Goal: Information Seeking & Learning: Learn about a topic

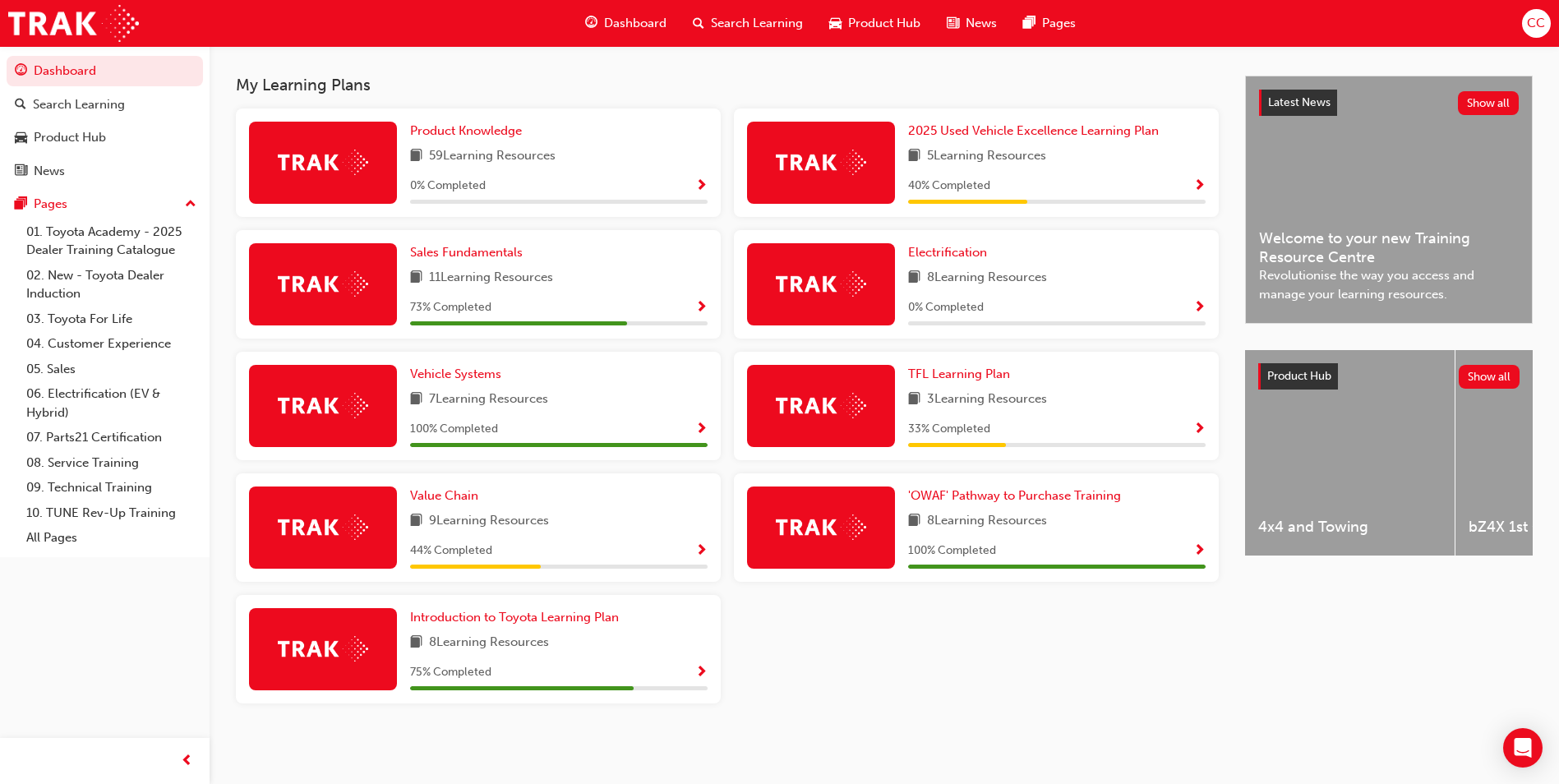
scroll to position [349, 0]
click at [458, 501] on span "Value Chain" at bounding box center [443, 496] width 68 height 14
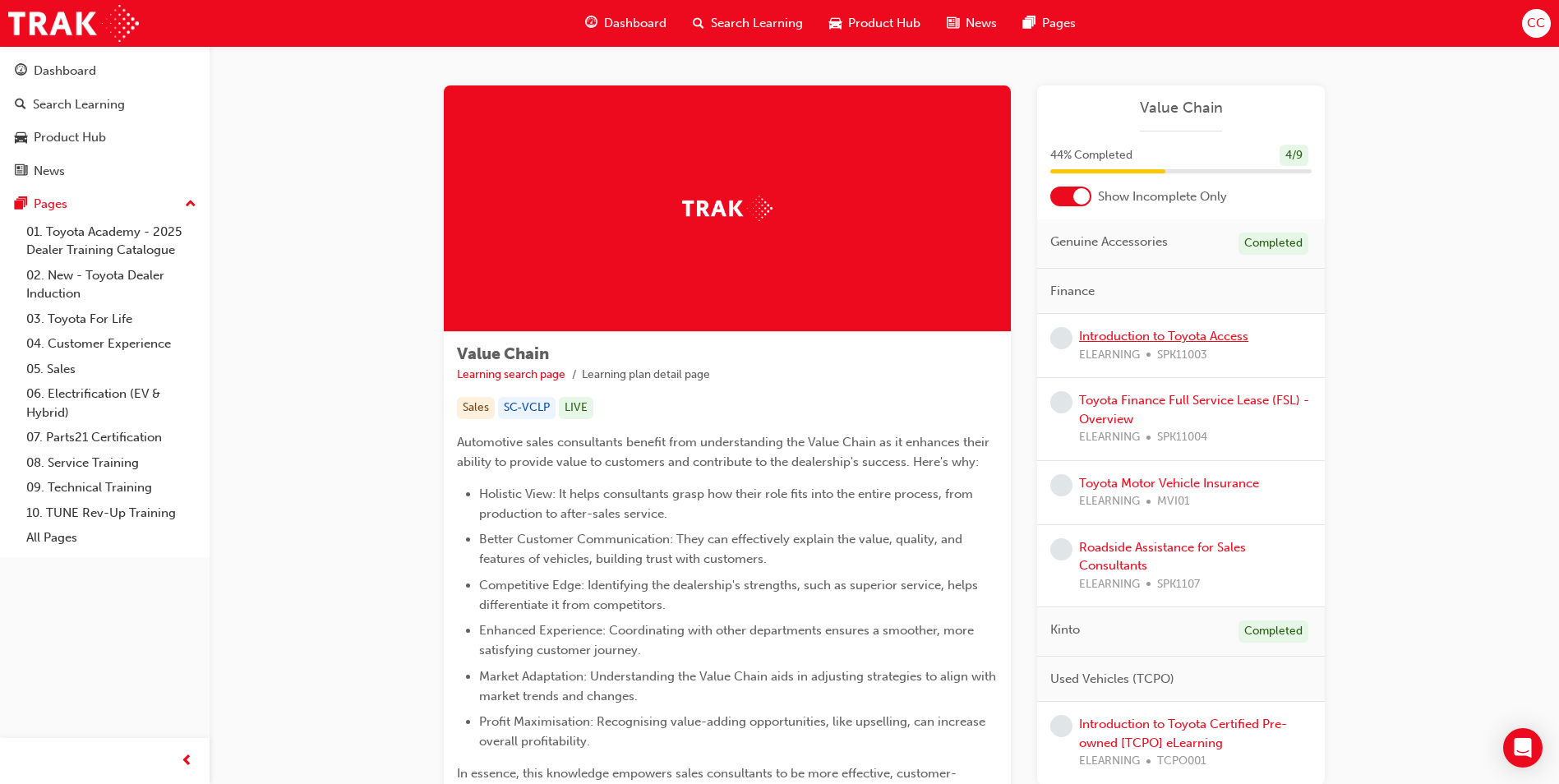
click at [1140, 335] on link "Introduction to Toyota Access" at bounding box center [1163, 336] width 169 height 14
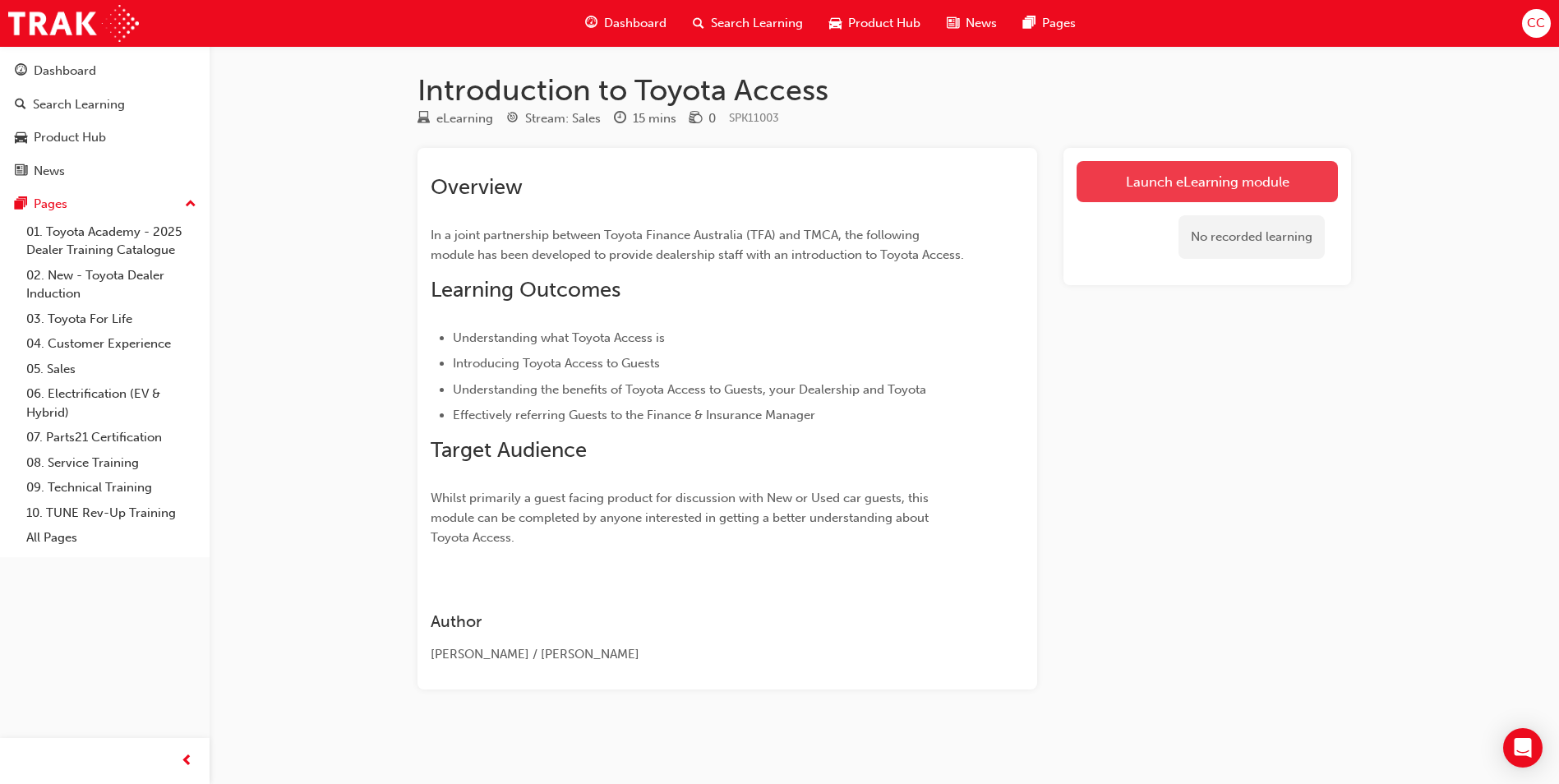
click at [1197, 184] on link "Launch eLearning module" at bounding box center [1206, 181] width 261 height 41
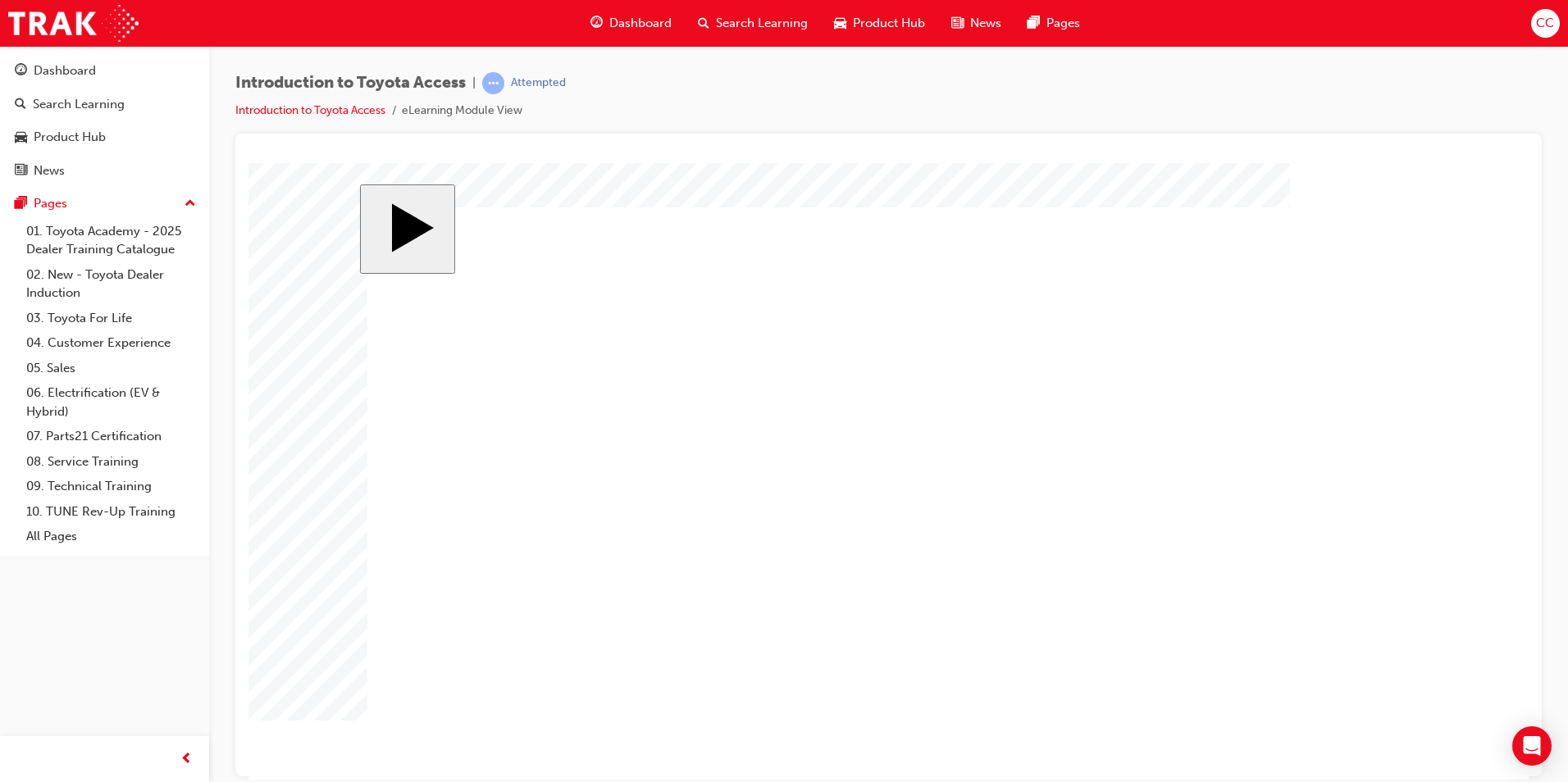
drag, startPoint x: 619, startPoint y: 603, endPoint x: 803, endPoint y: 380, distance: 289.1
drag, startPoint x: 645, startPoint y: 490, endPoint x: 804, endPoint y: 497, distance: 159.2
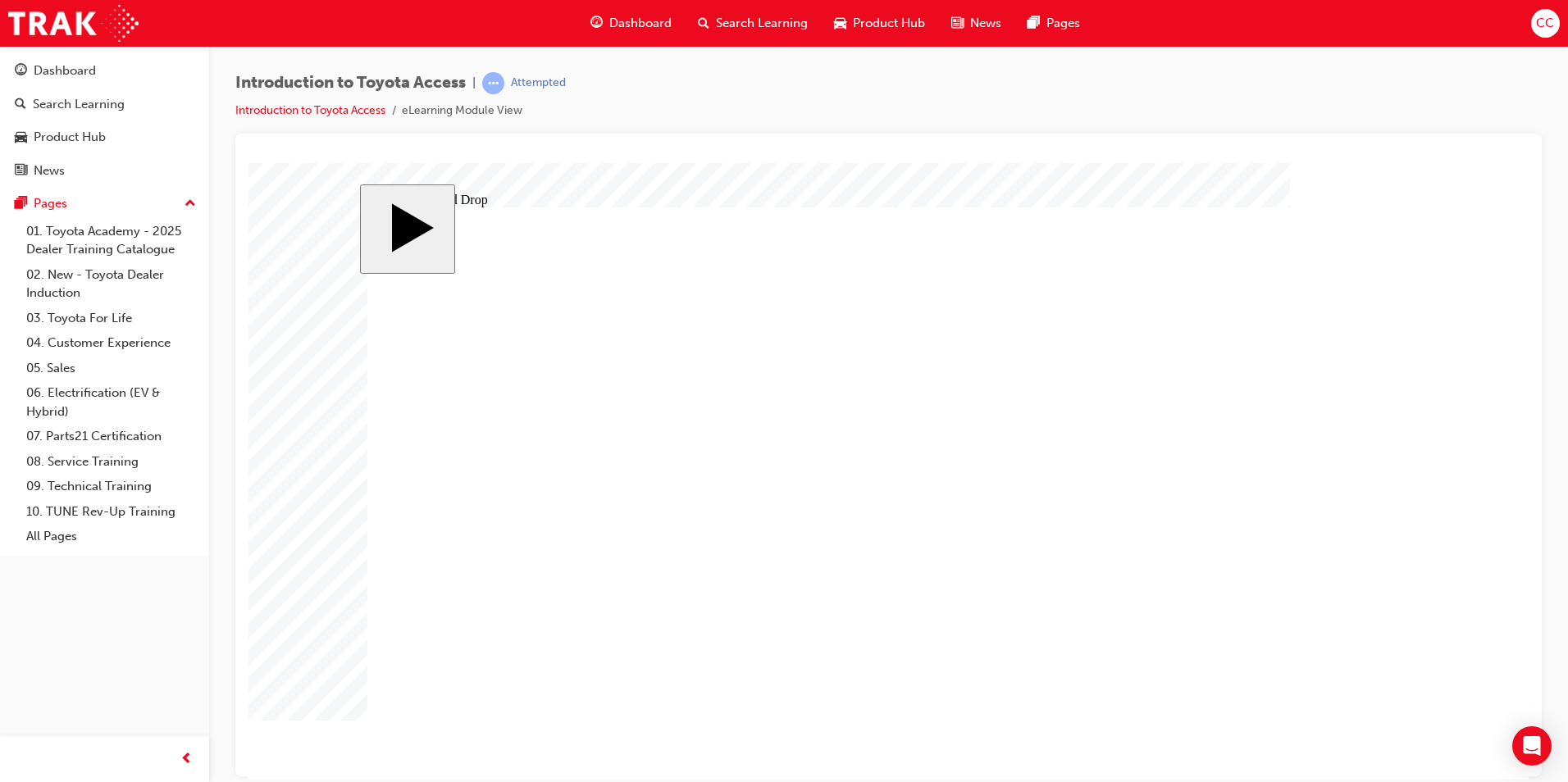
drag, startPoint x: 623, startPoint y: 358, endPoint x: 798, endPoint y: 586, distance: 287.4
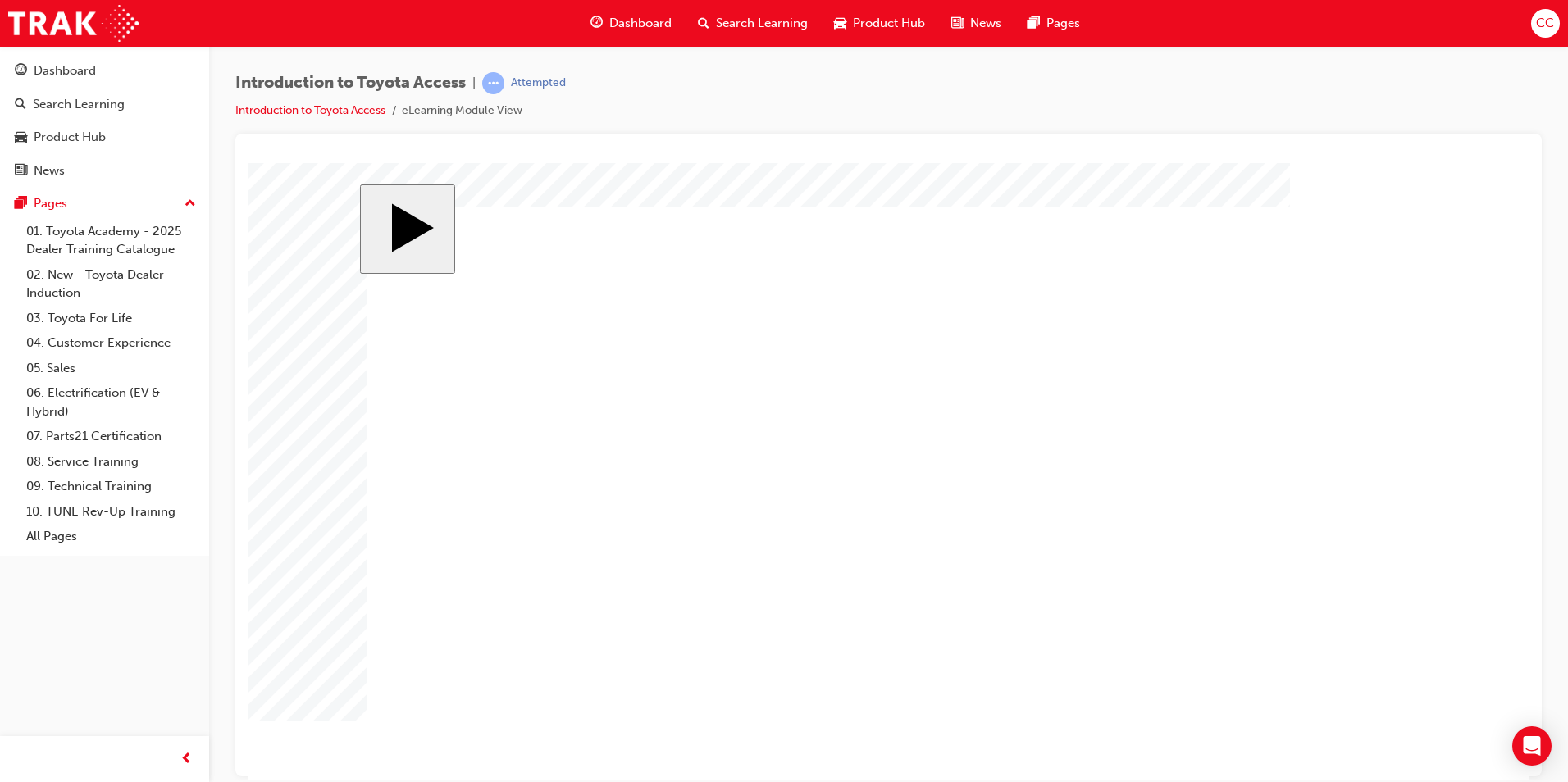
radio input "true"
radio input "false"
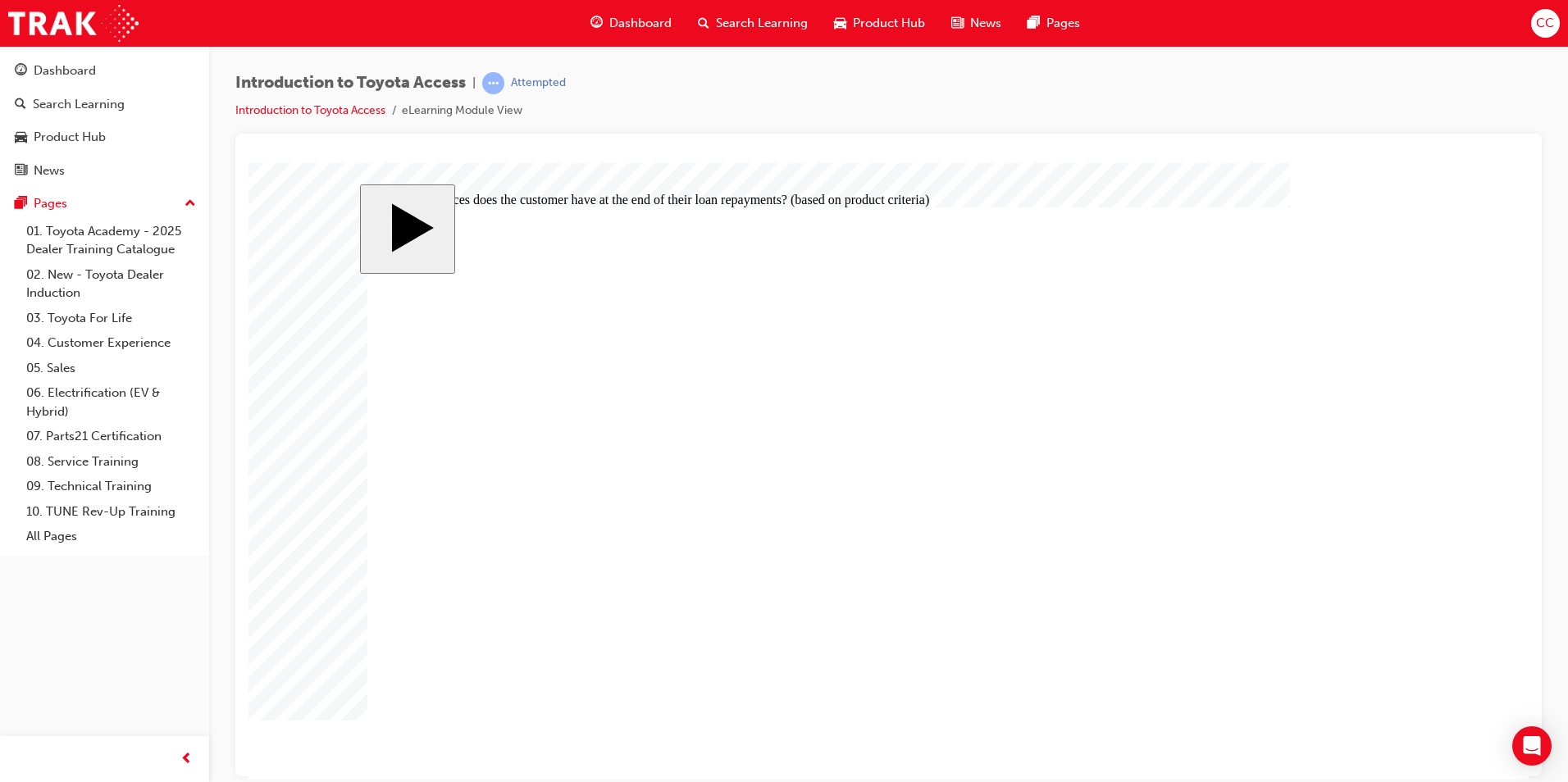
radio input "true"
click at [637, 20] on span "Dashboard" at bounding box center [640, 23] width 62 height 19
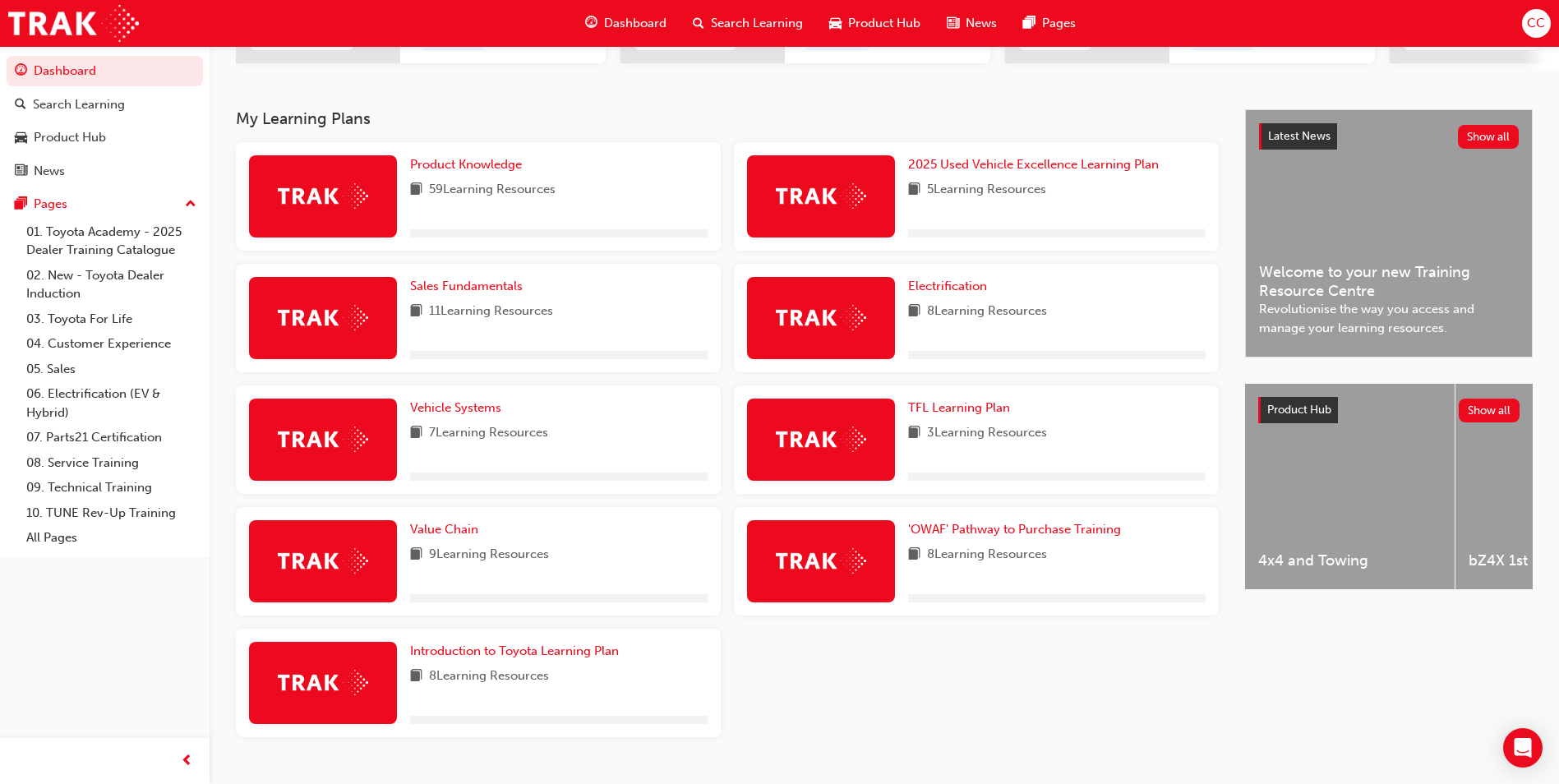
scroll to position [329, 0]
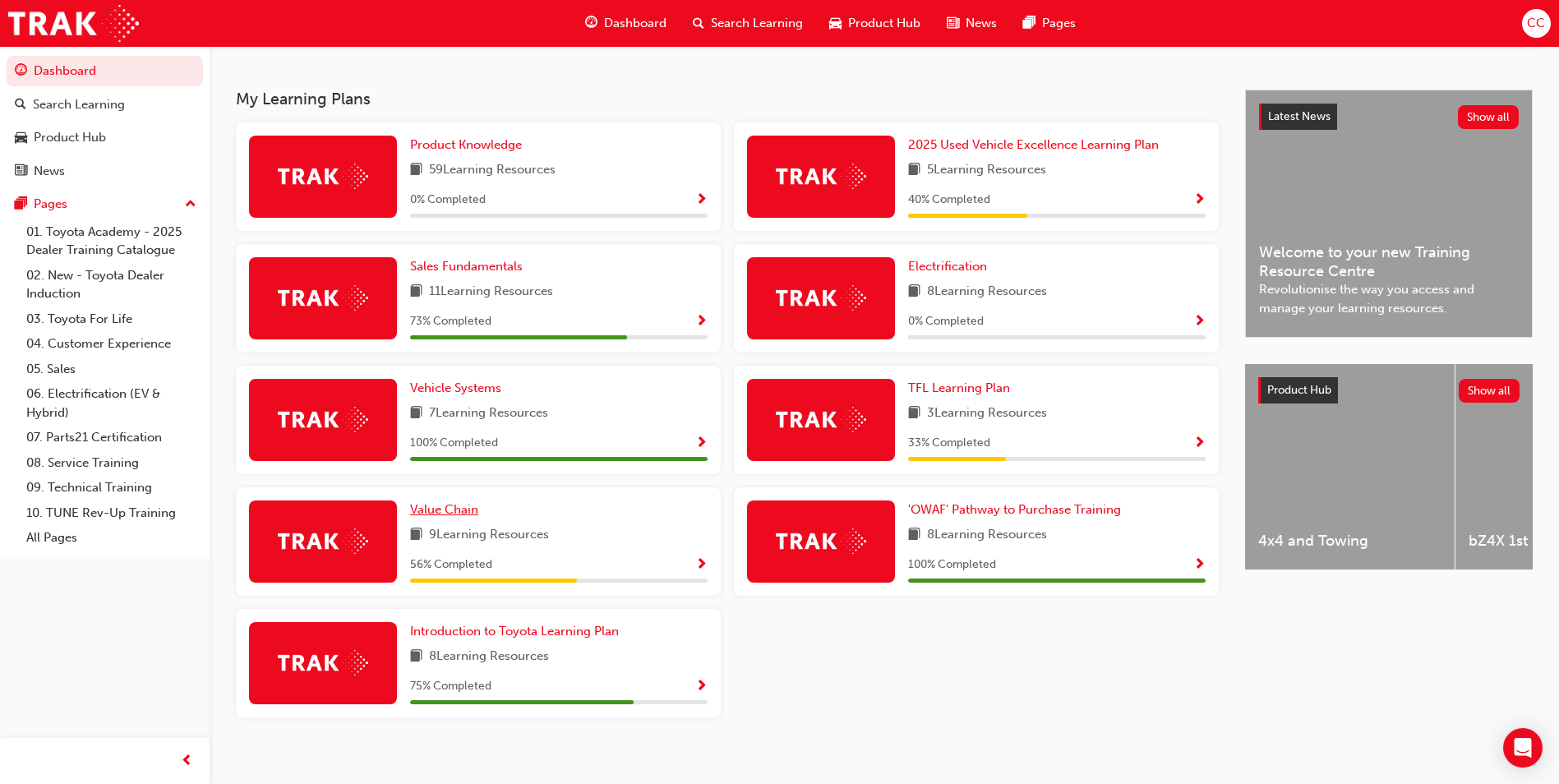
click at [442, 517] on span "Value Chain" at bounding box center [443, 509] width 68 height 14
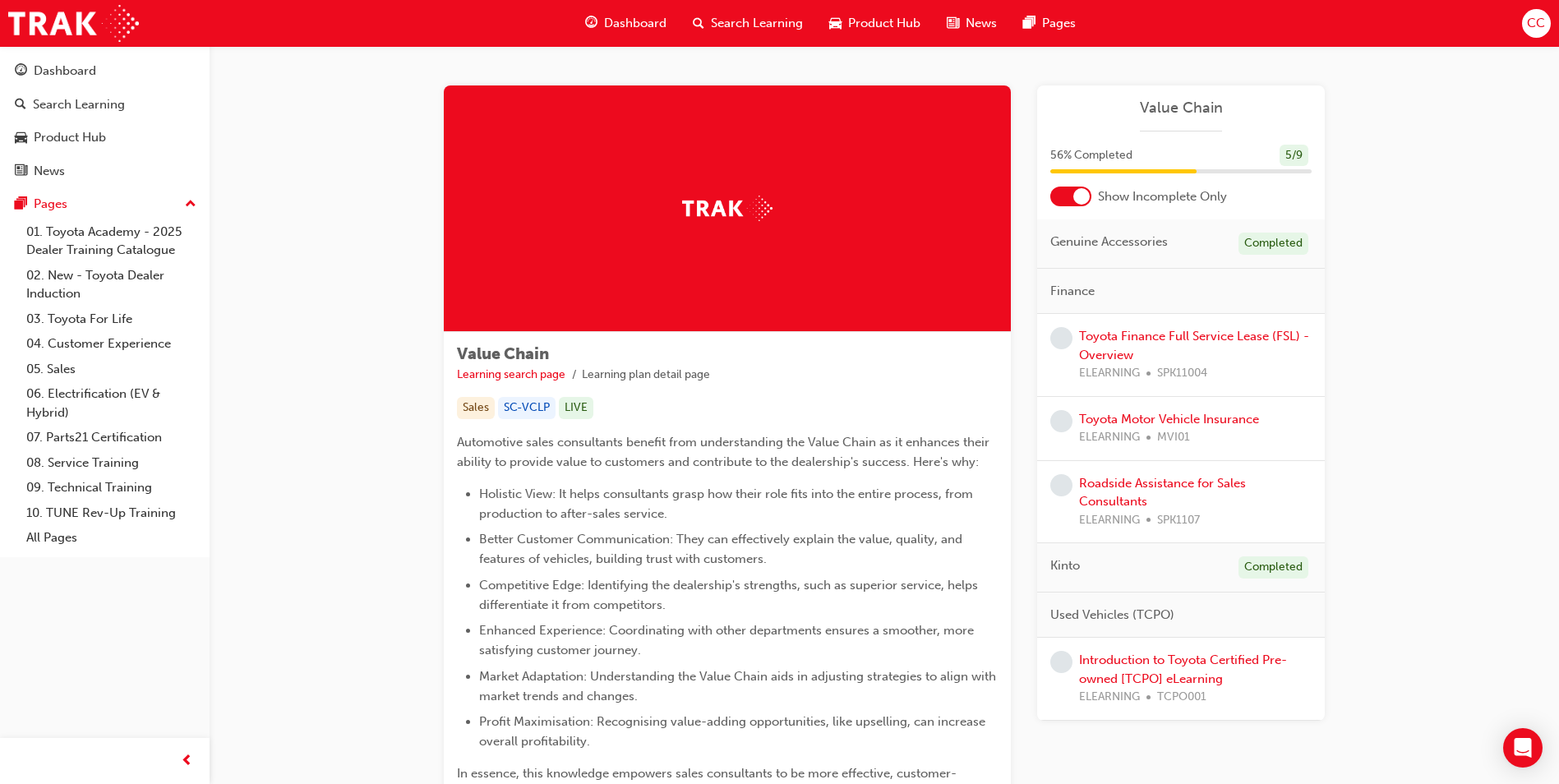
click at [1206, 346] on div "Toyota Finance Full Service Lease (FSL) - Overview ELEARNING SPK11004" at bounding box center [1195, 355] width 232 height 56
click at [1155, 336] on link "Toyota Finance Full Service Lease (FSL) - Overview" at bounding box center [1194, 345] width 230 height 33
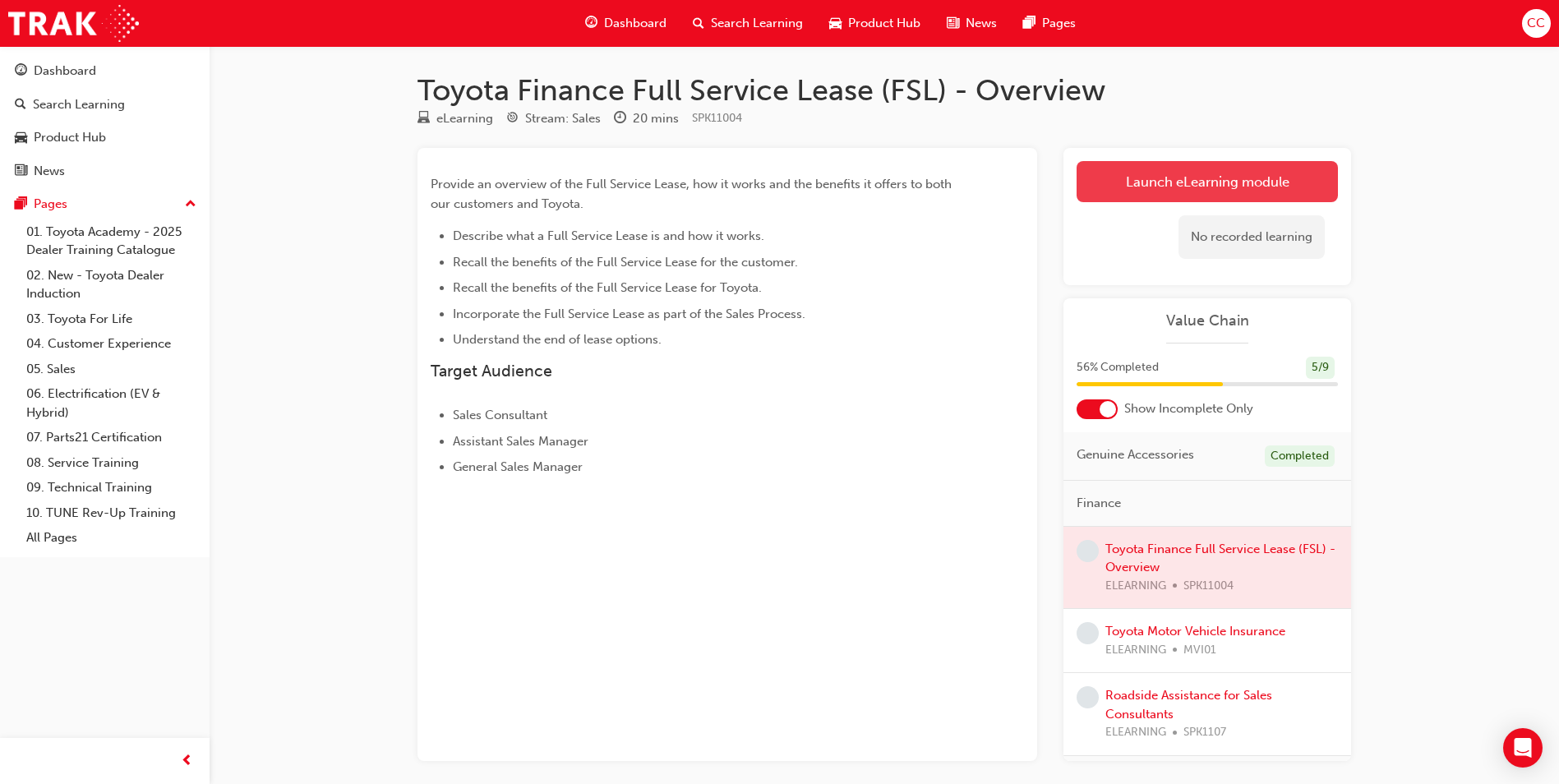
click at [1199, 184] on link "Launch eLearning module" at bounding box center [1206, 181] width 261 height 41
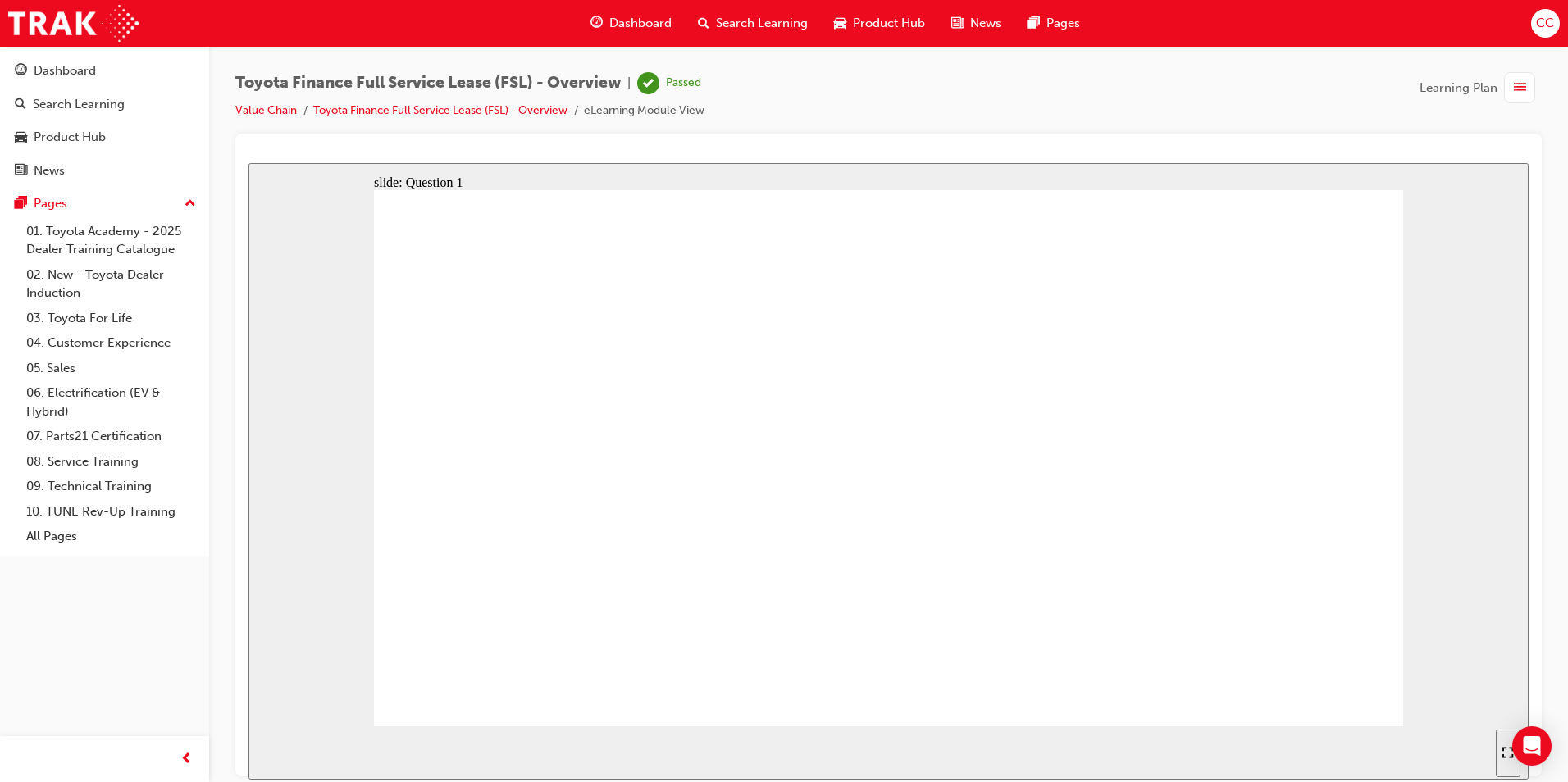
radio input "true"
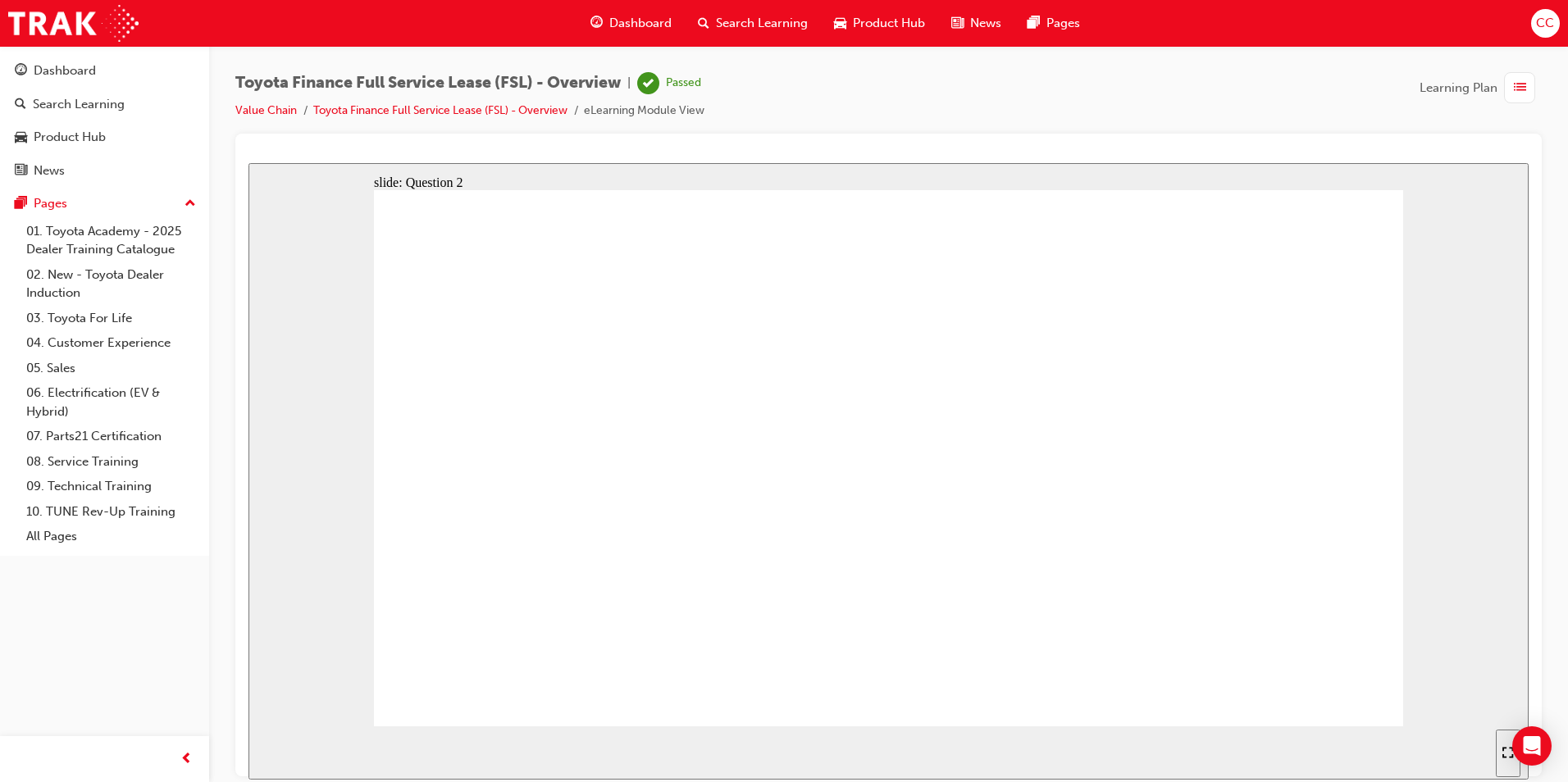
radio input "true"
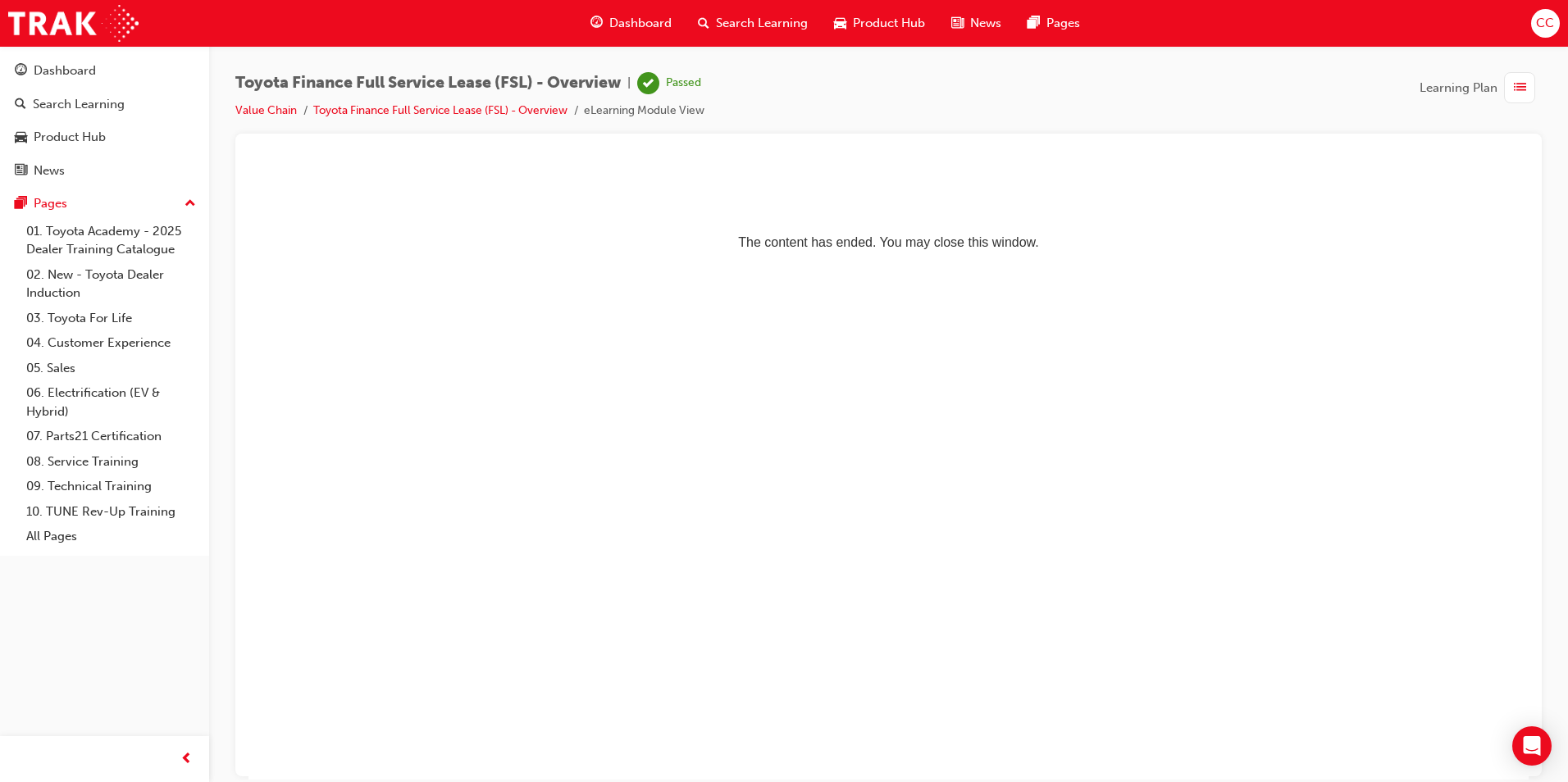
click at [624, 23] on span "Dashboard" at bounding box center [640, 23] width 62 height 19
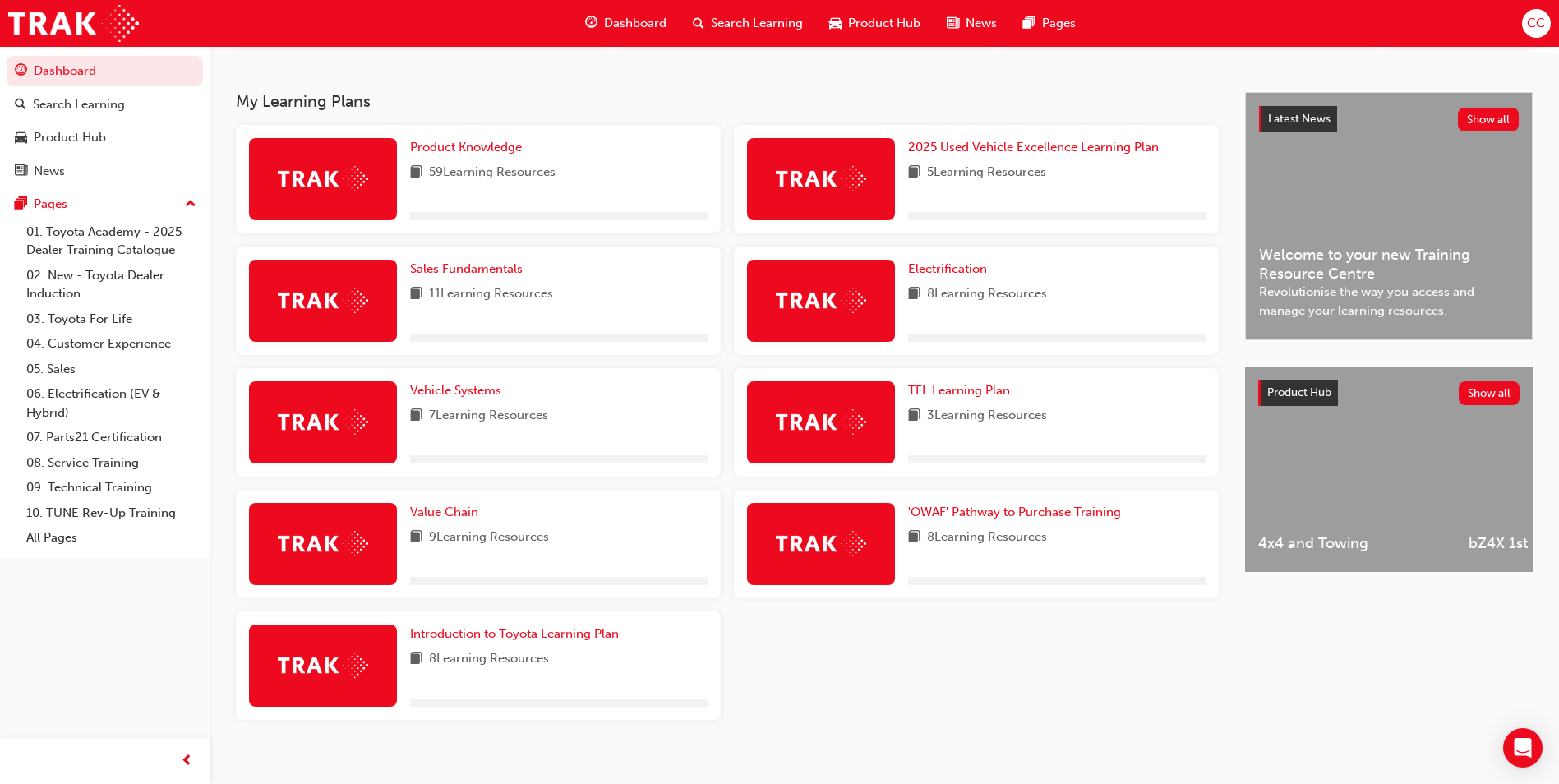
scroll to position [349, 0]
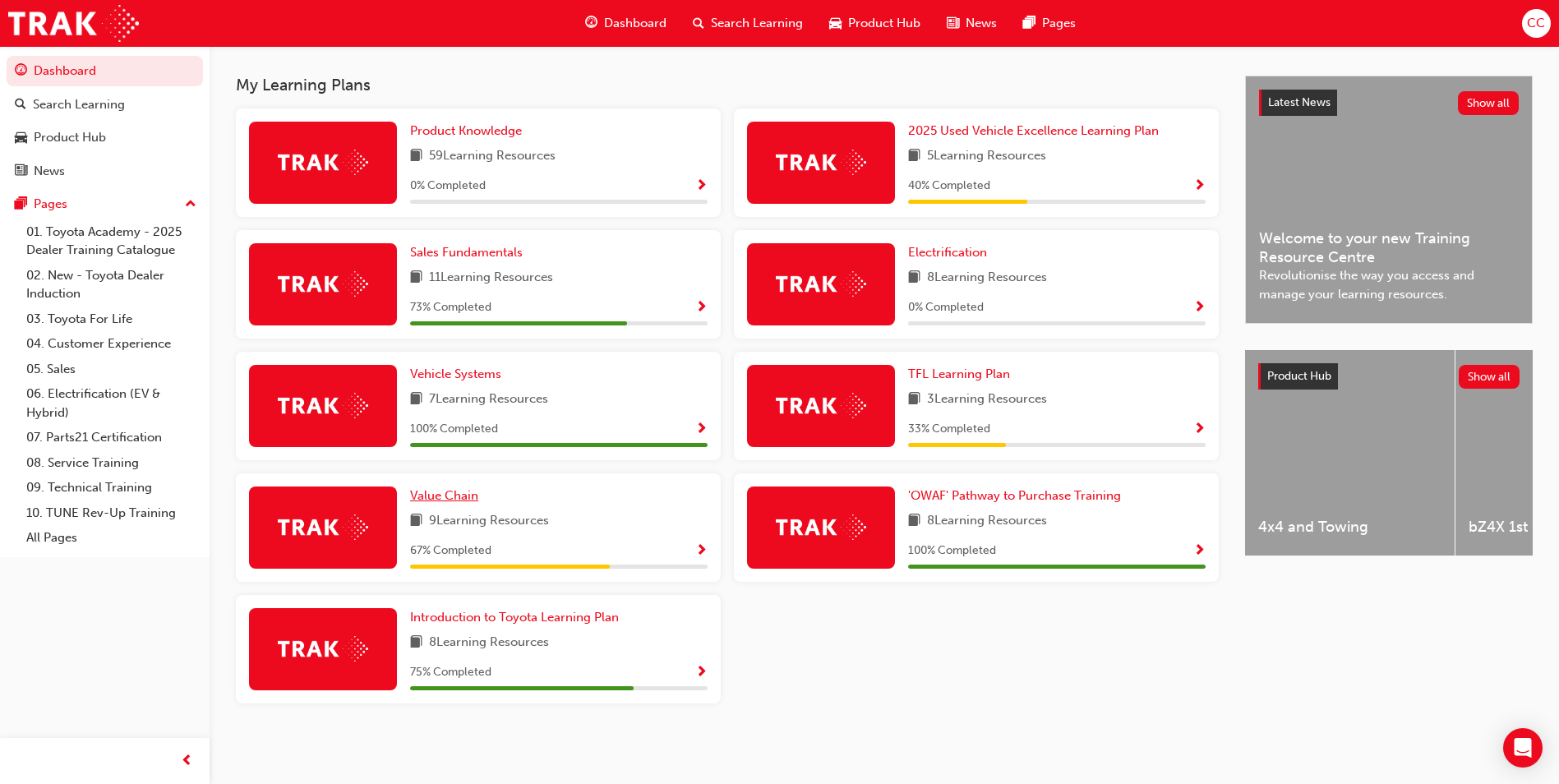
click at [447, 498] on span "Value Chain" at bounding box center [443, 496] width 68 height 14
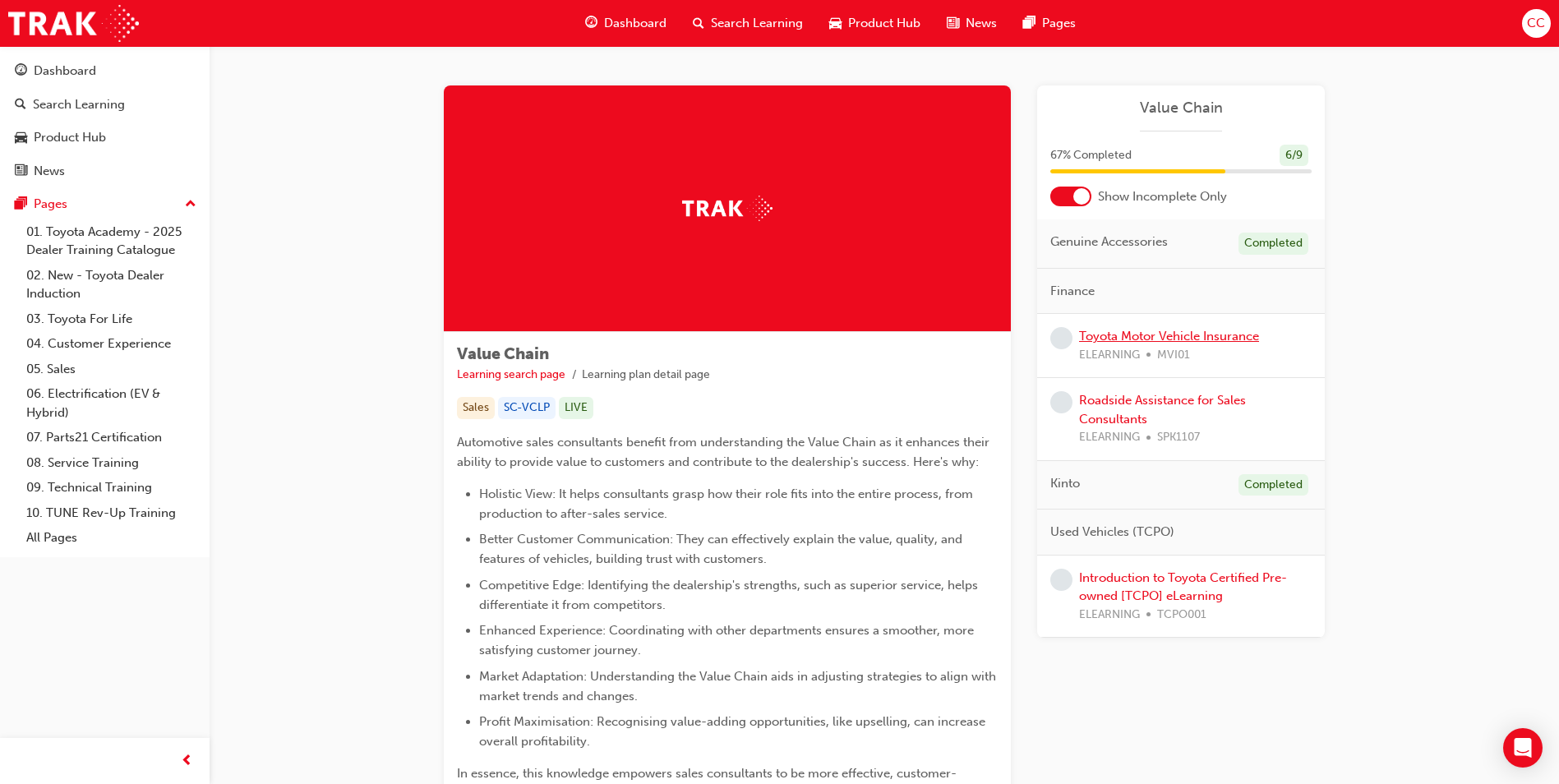
click at [1150, 337] on link "Toyota Motor Vehicle Insurance" at bounding box center [1168, 336] width 180 height 14
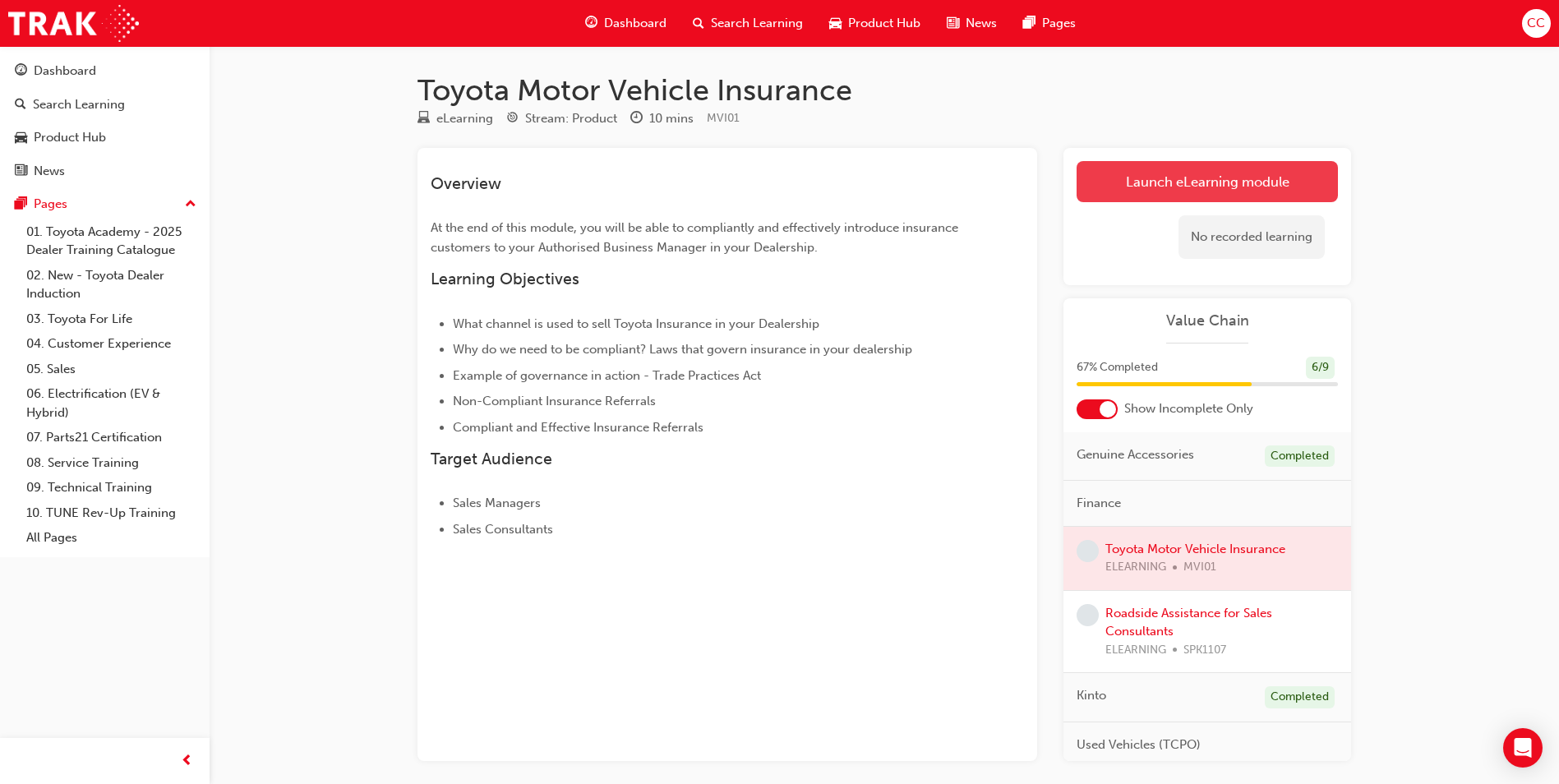
click at [1208, 182] on link "Launch eLearning module" at bounding box center [1206, 181] width 261 height 41
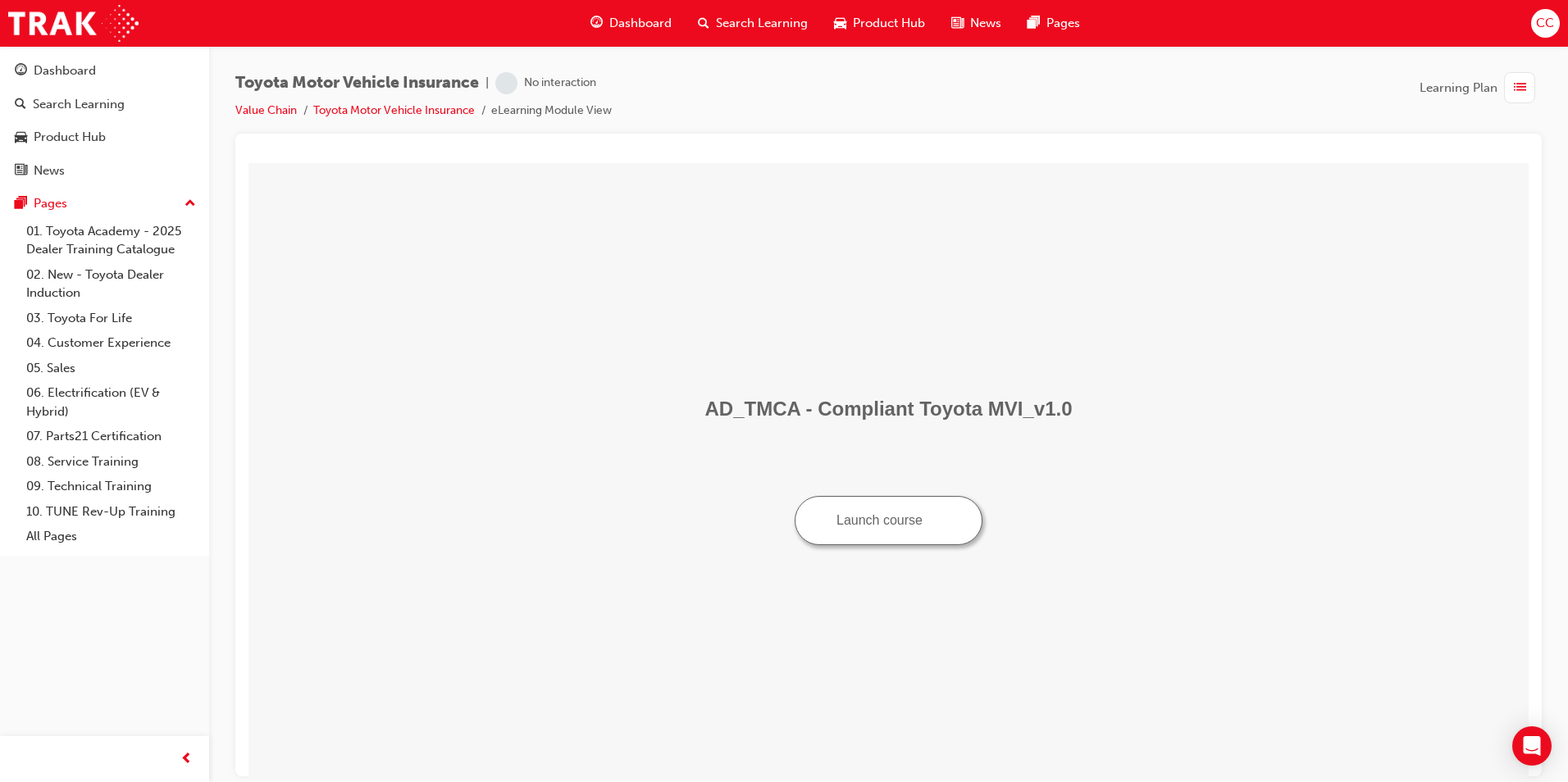
click at [886, 524] on button "Launch course" at bounding box center [889, 520] width 188 height 50
click at [645, 20] on span "Dashboard" at bounding box center [640, 23] width 62 height 19
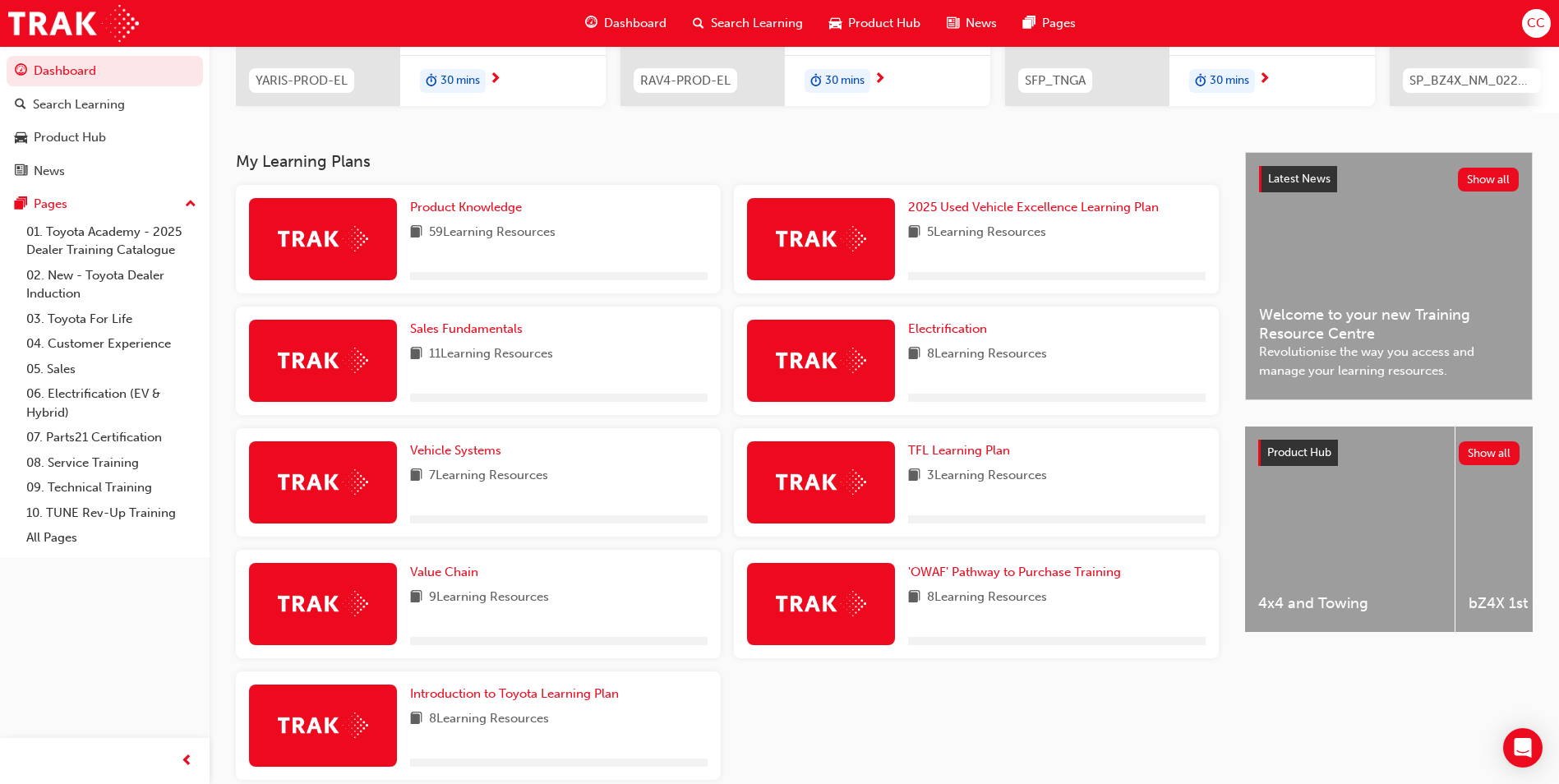
scroll to position [329, 0]
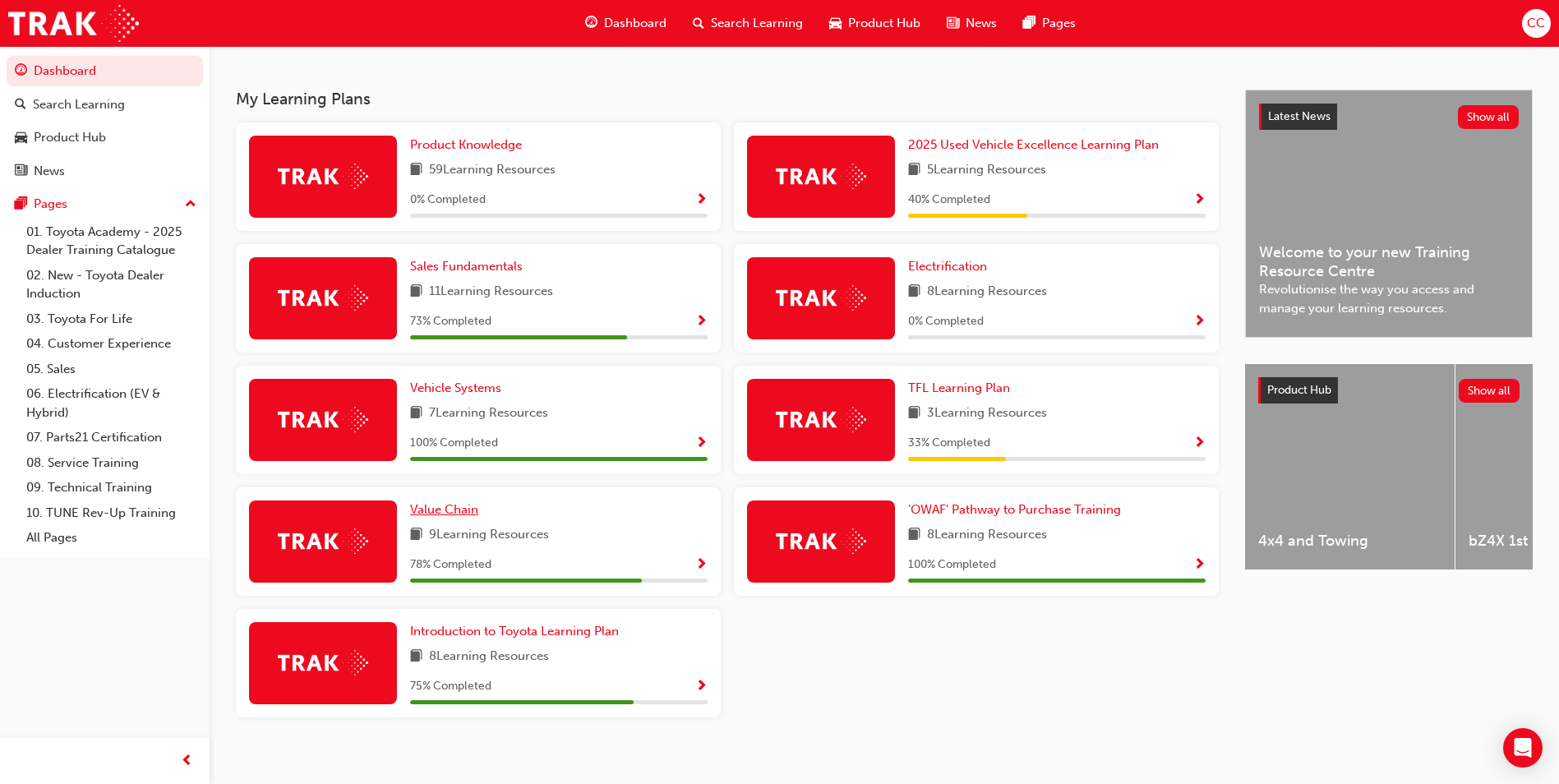
click at [454, 517] on span "Value Chain" at bounding box center [443, 509] width 68 height 14
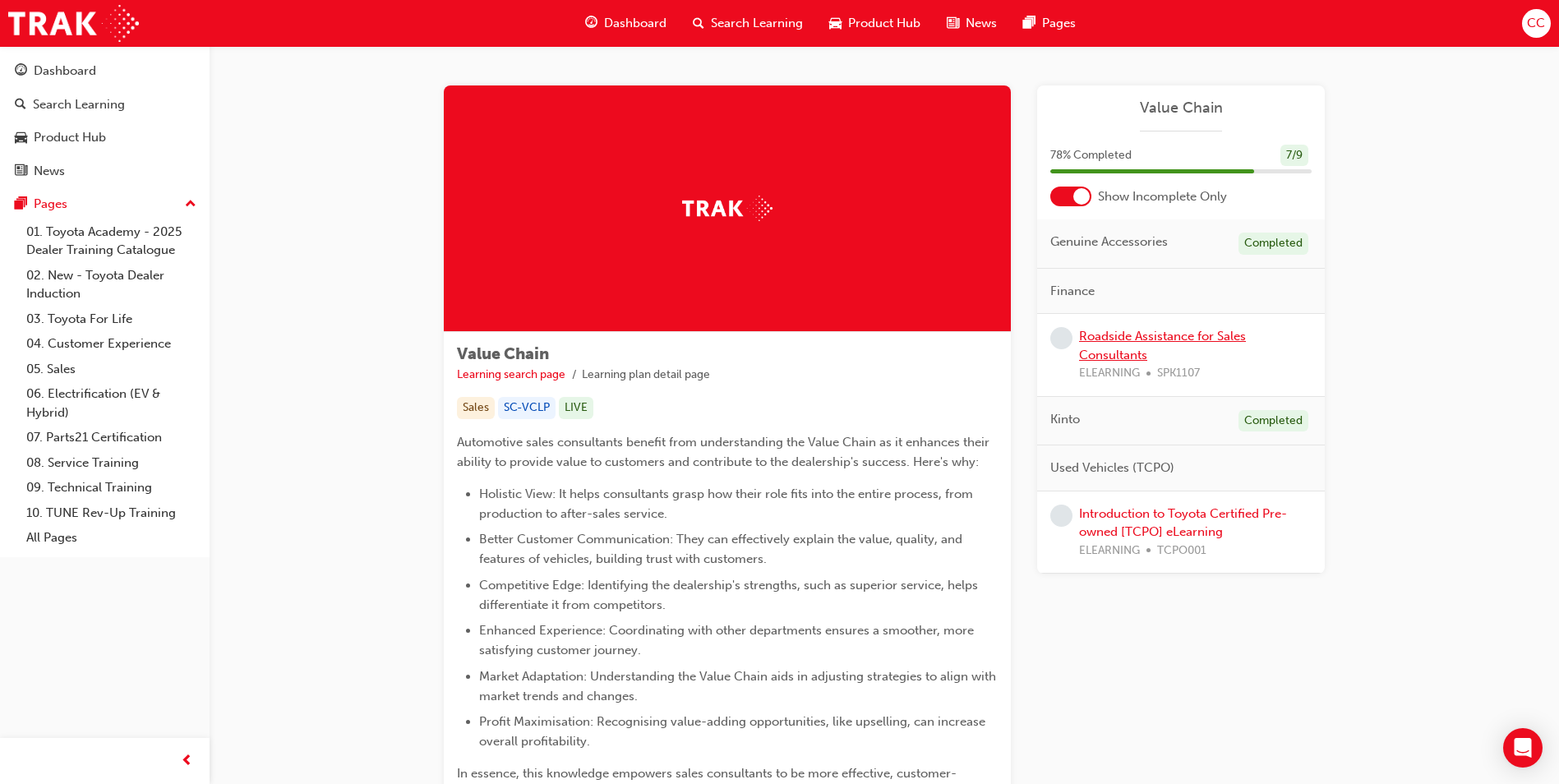
click at [1157, 336] on link "Roadside Assistance for Sales Consultants" at bounding box center [1162, 345] width 166 height 33
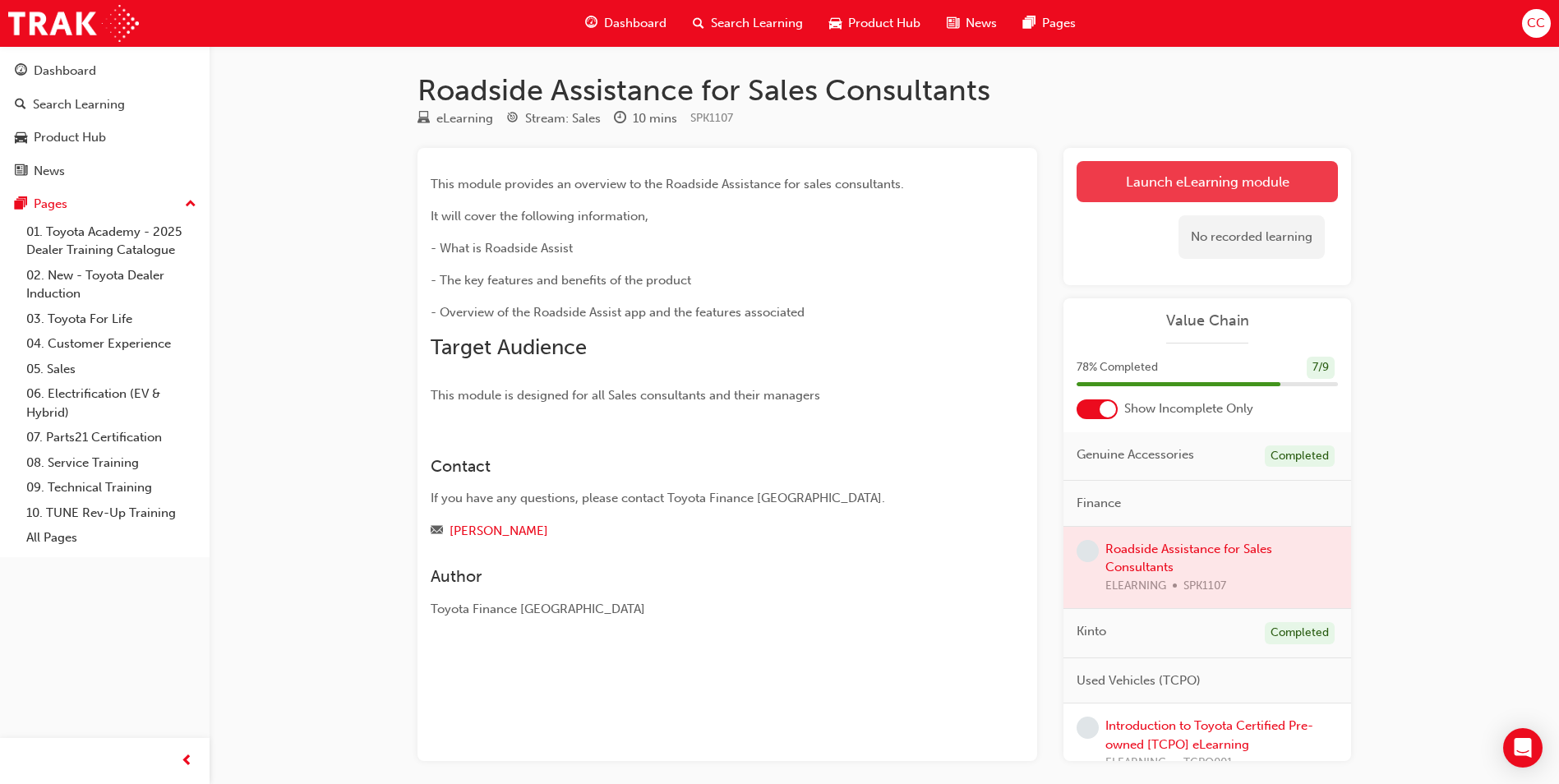
click at [1190, 179] on link "Launch eLearning module" at bounding box center [1206, 181] width 261 height 41
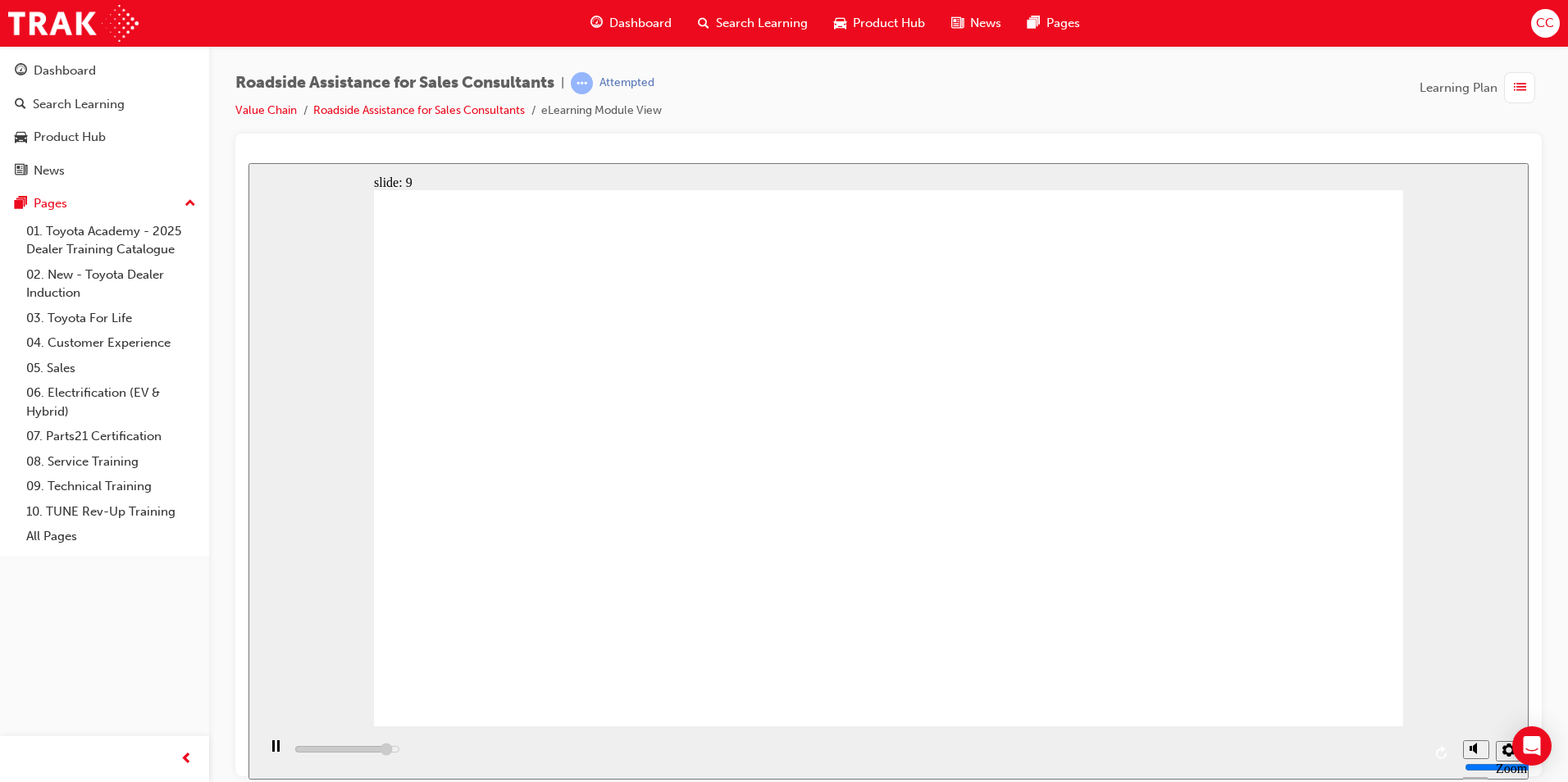
drag, startPoint x: 964, startPoint y: 692, endPoint x: 977, endPoint y: 686, distance: 14.3
type input "23000"
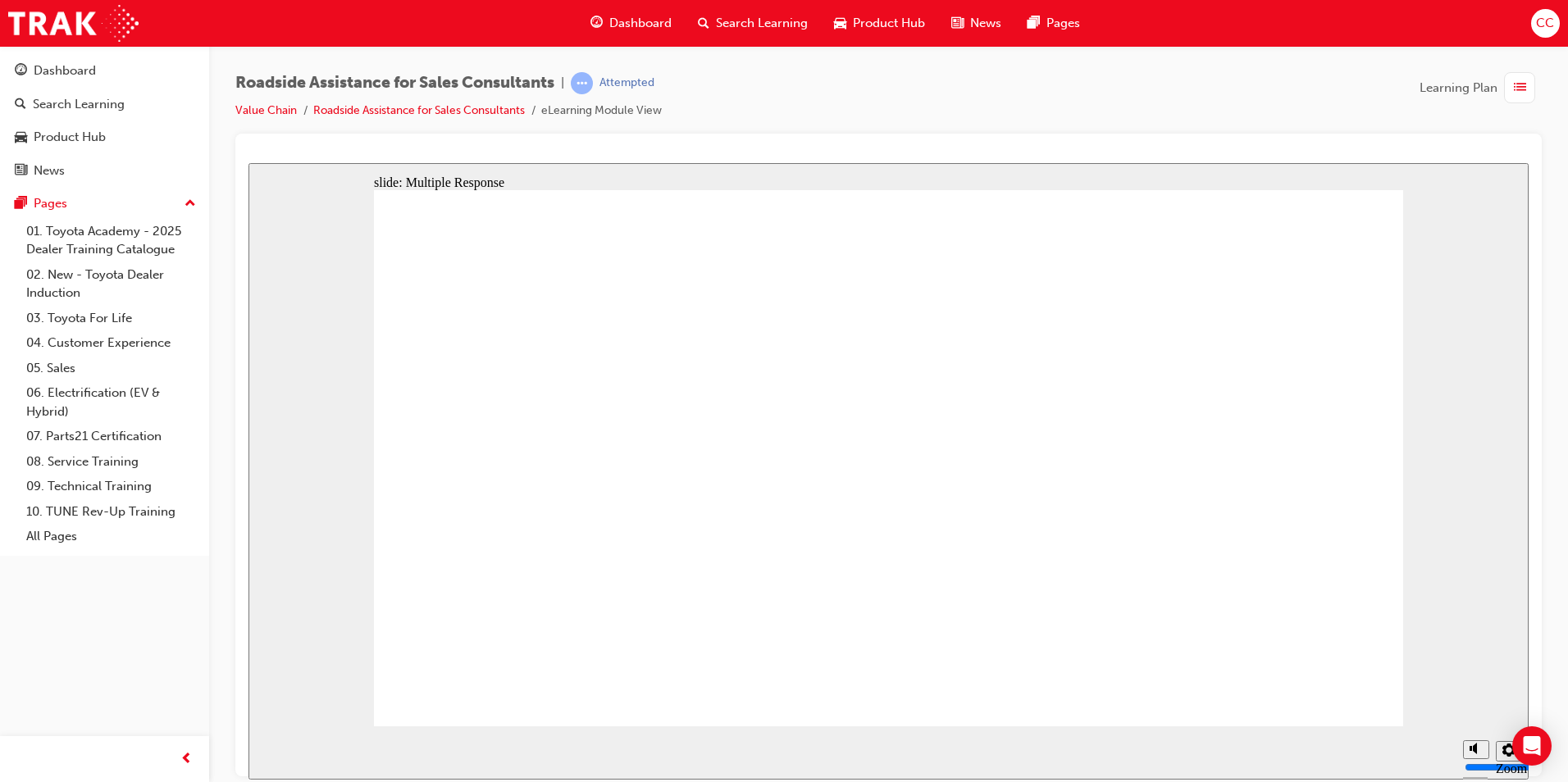
checkbox input "true"
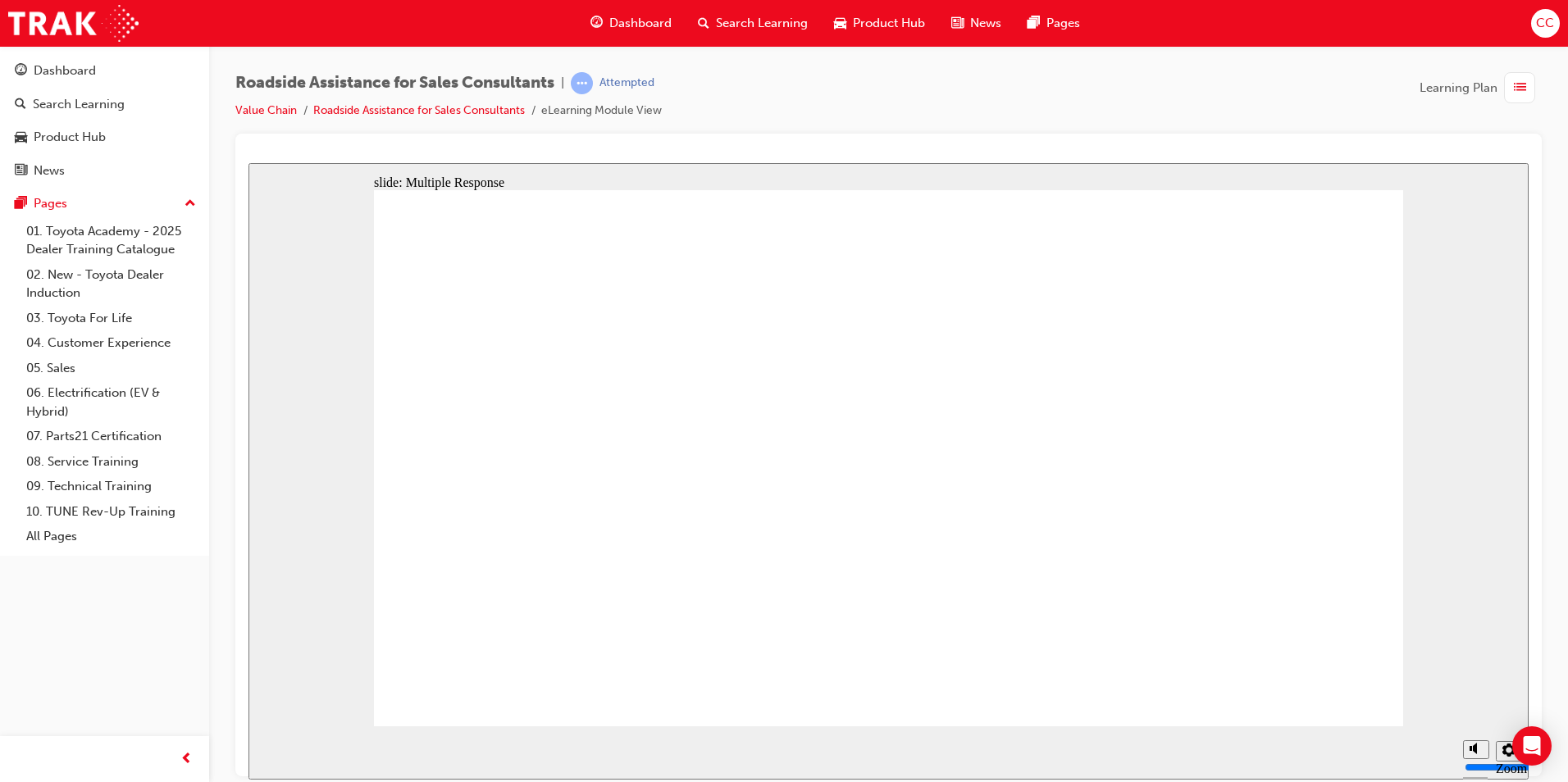
checkbox input "true"
drag, startPoint x: 1218, startPoint y: 618, endPoint x: 1218, endPoint y: 633, distance: 15.0
checkbox input "true"
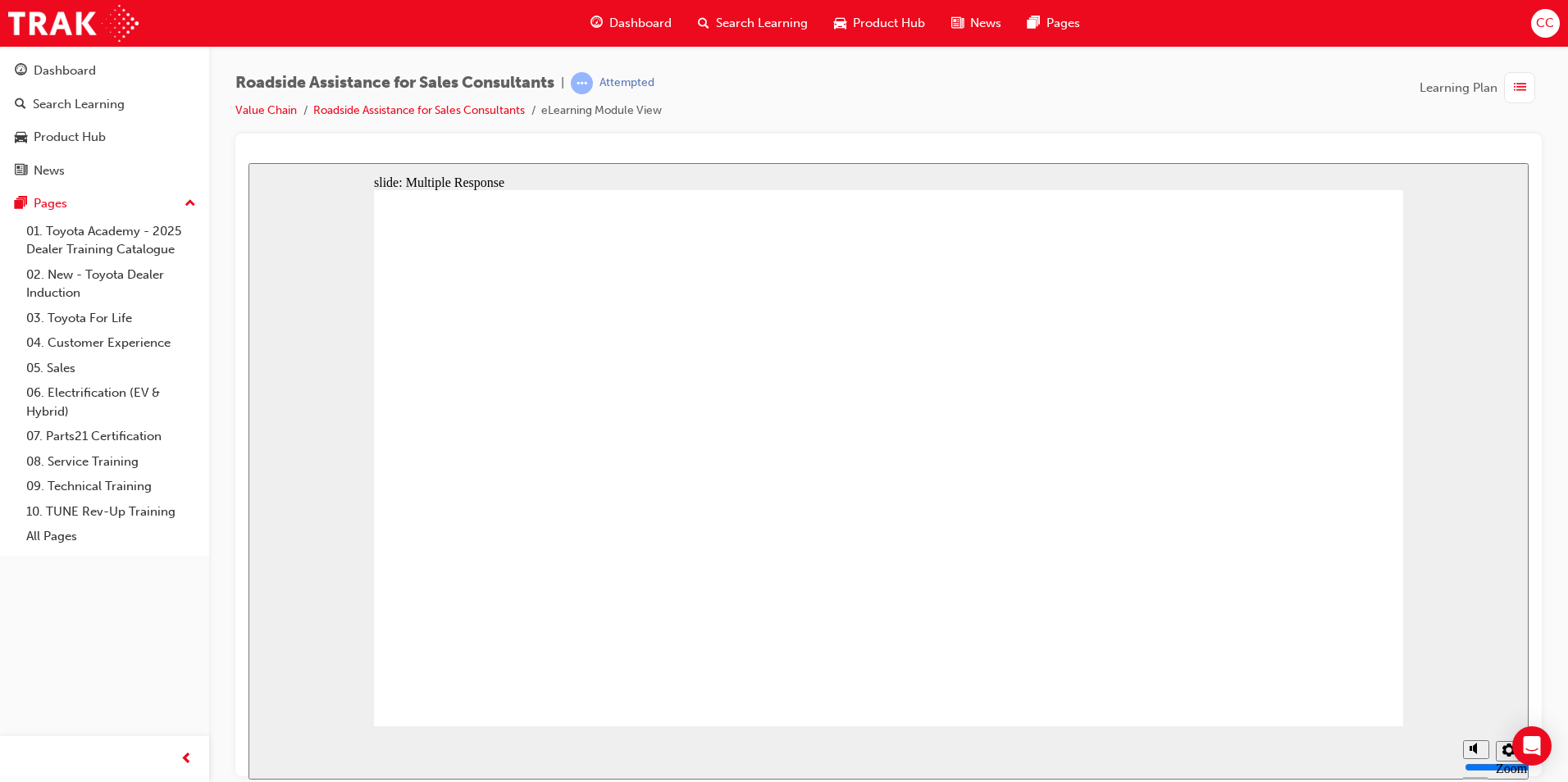
checkbox input "true"
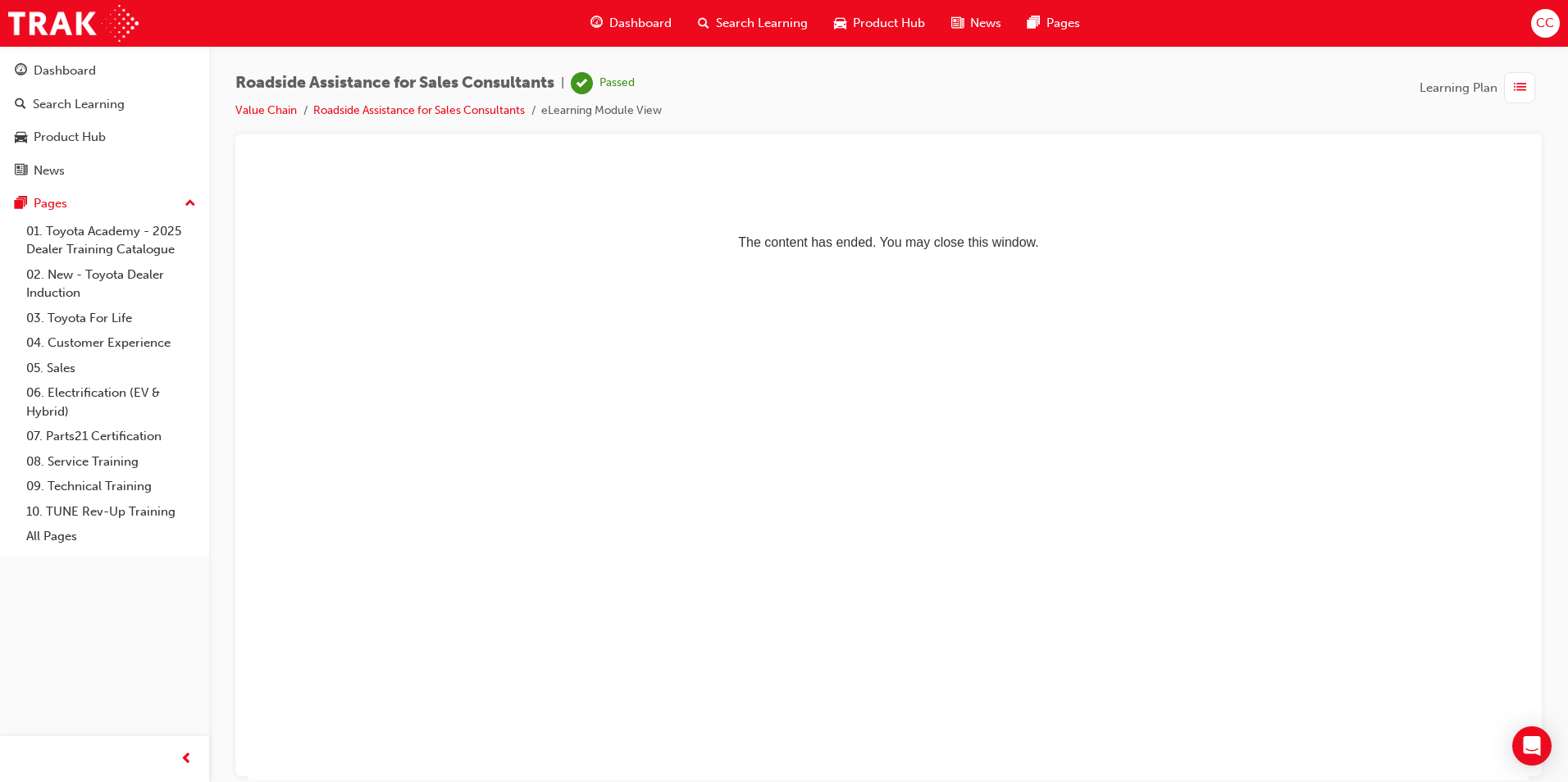
click at [650, 31] on span "Dashboard" at bounding box center [640, 23] width 62 height 19
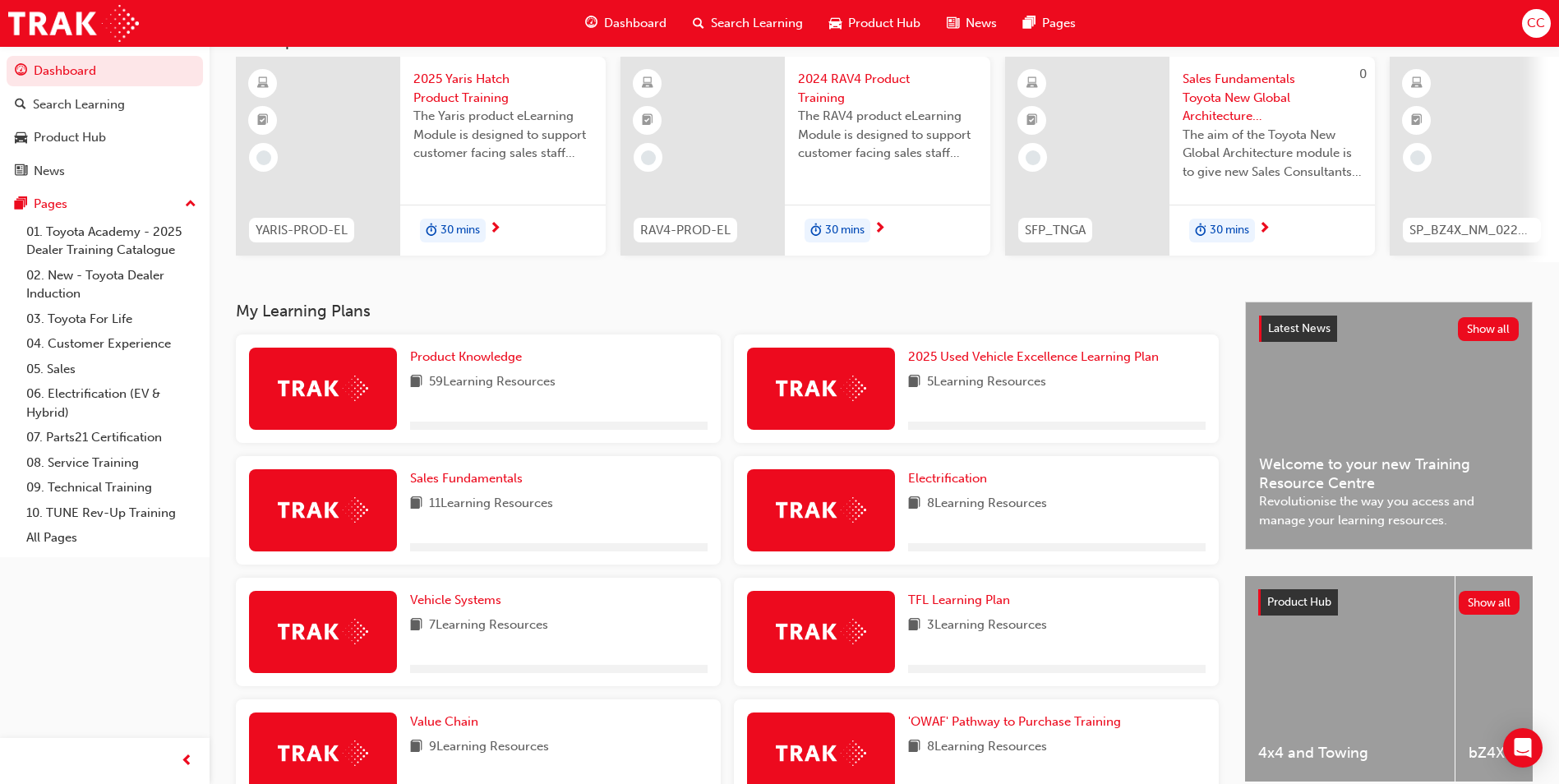
scroll to position [247, 0]
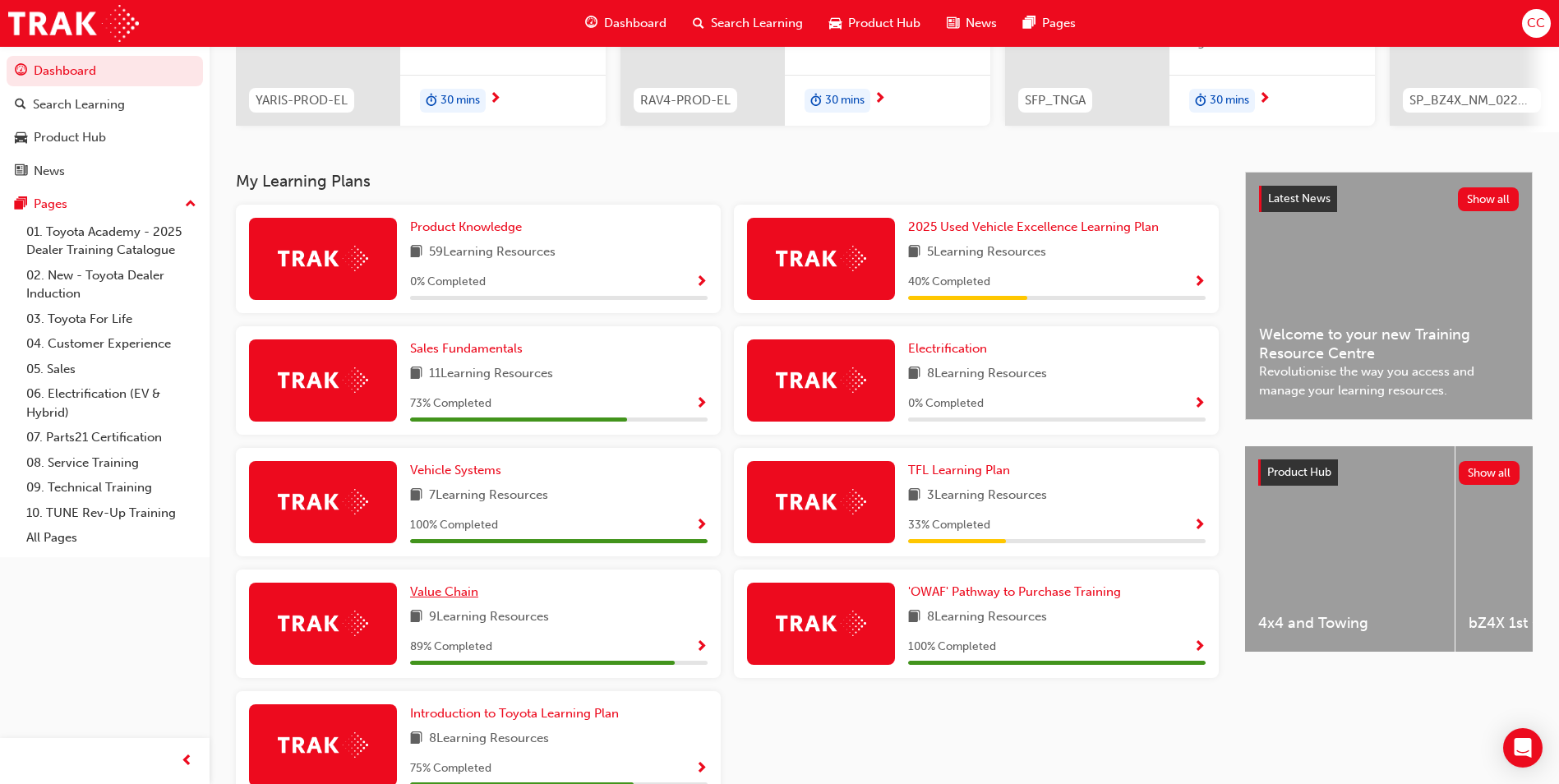
click at [446, 599] on span "Value Chain" at bounding box center [443, 591] width 68 height 14
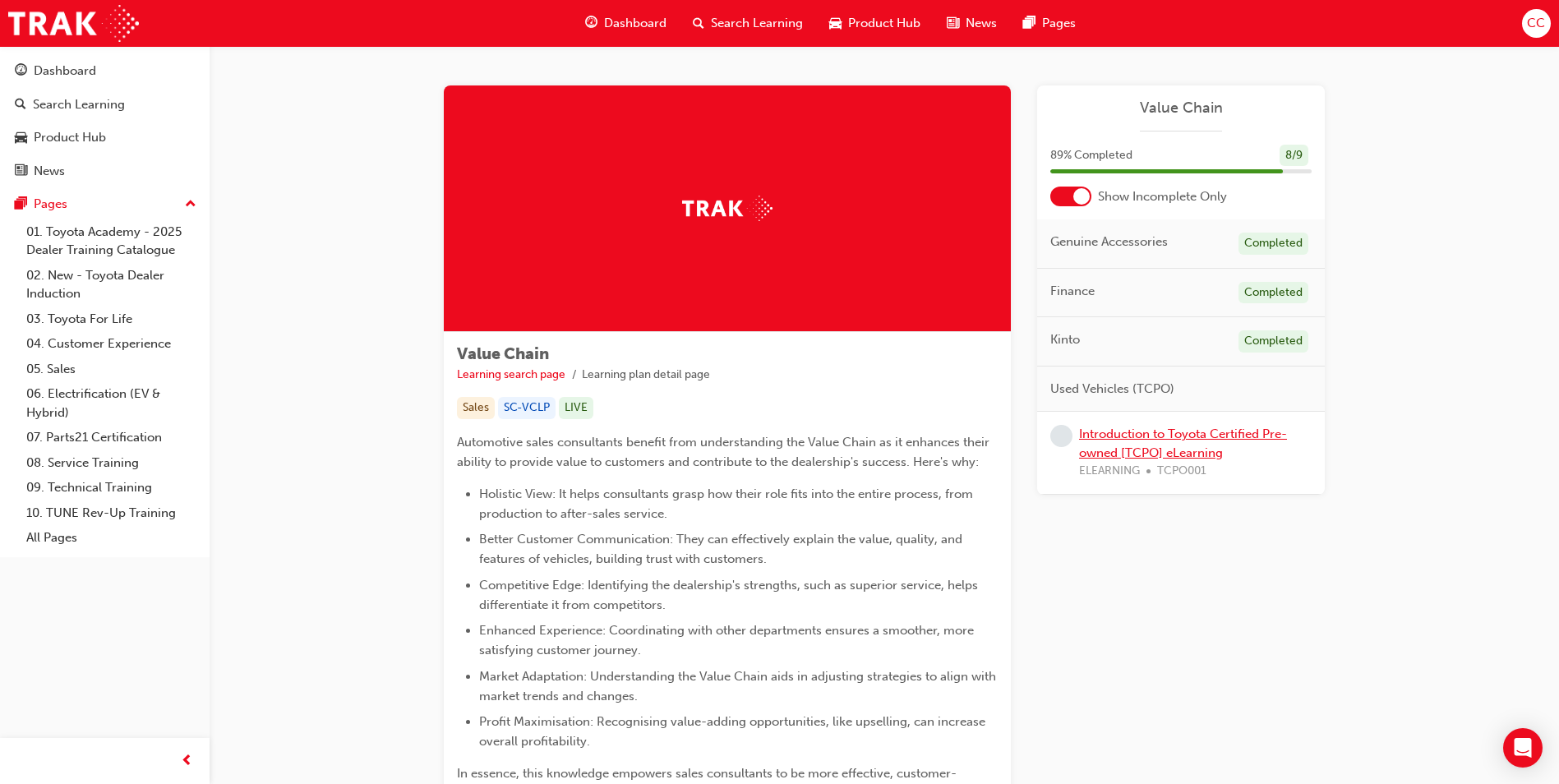
click at [1164, 450] on link "Introduction to Toyota Certified Pre-owned [TCPO] eLearning" at bounding box center [1183, 443] width 208 height 33
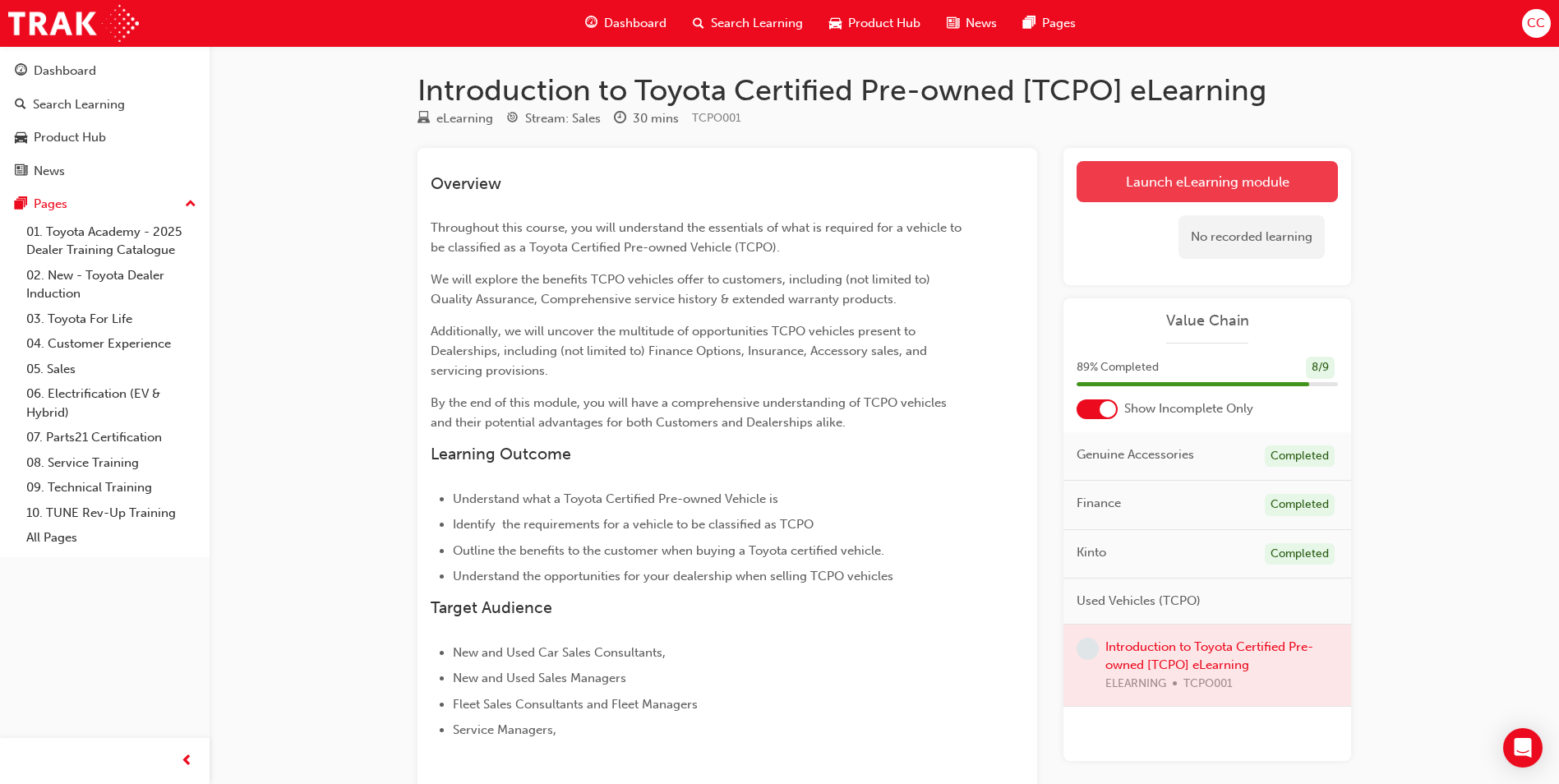
click at [1196, 175] on link "Launch eLearning module" at bounding box center [1206, 181] width 261 height 41
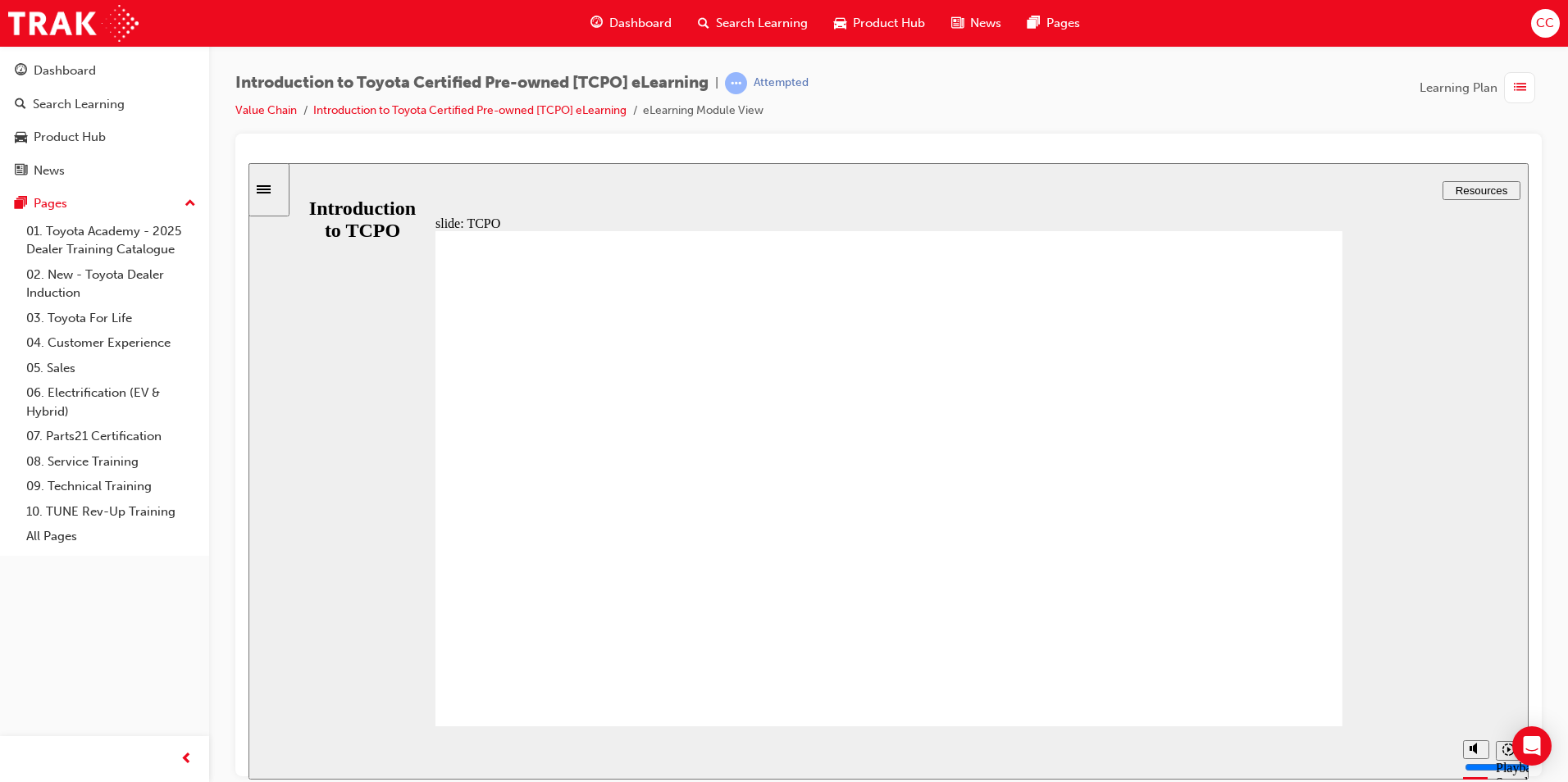
type input "2200"
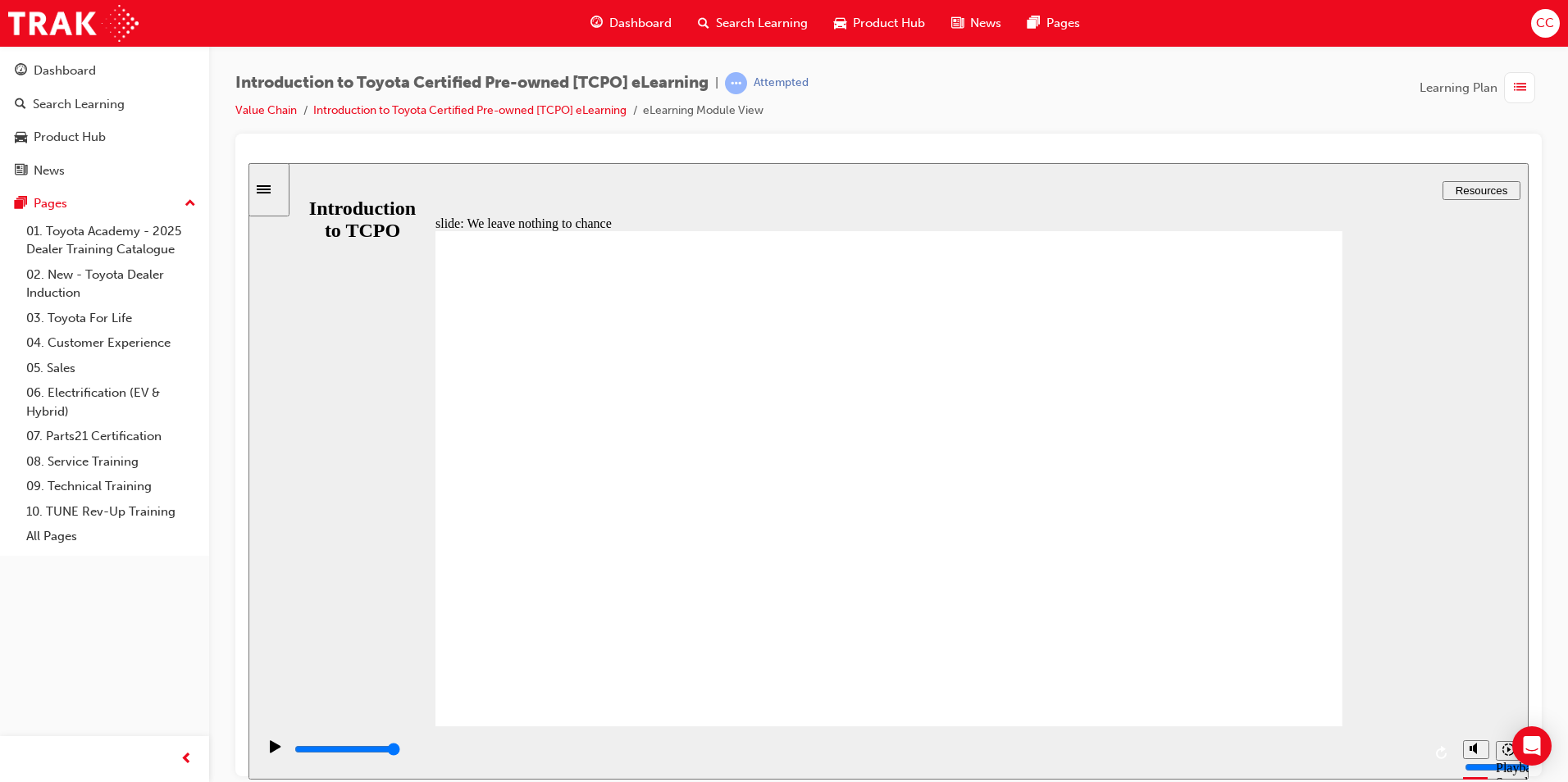
drag, startPoint x: 884, startPoint y: 355, endPoint x: 897, endPoint y: 361, distance: 14.3
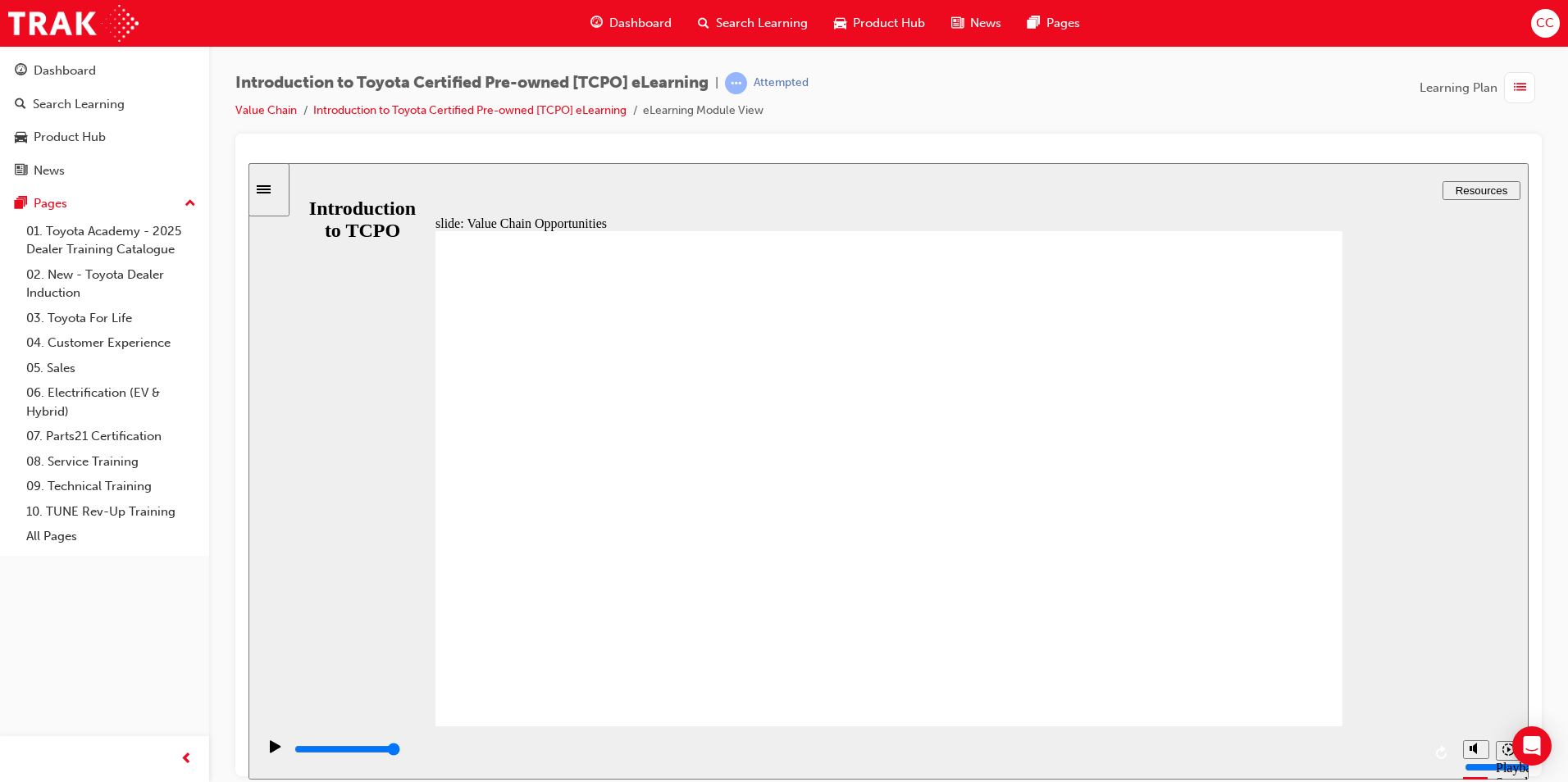
drag, startPoint x: 798, startPoint y: 633, endPoint x: 864, endPoint y: 615, distance: 68.4
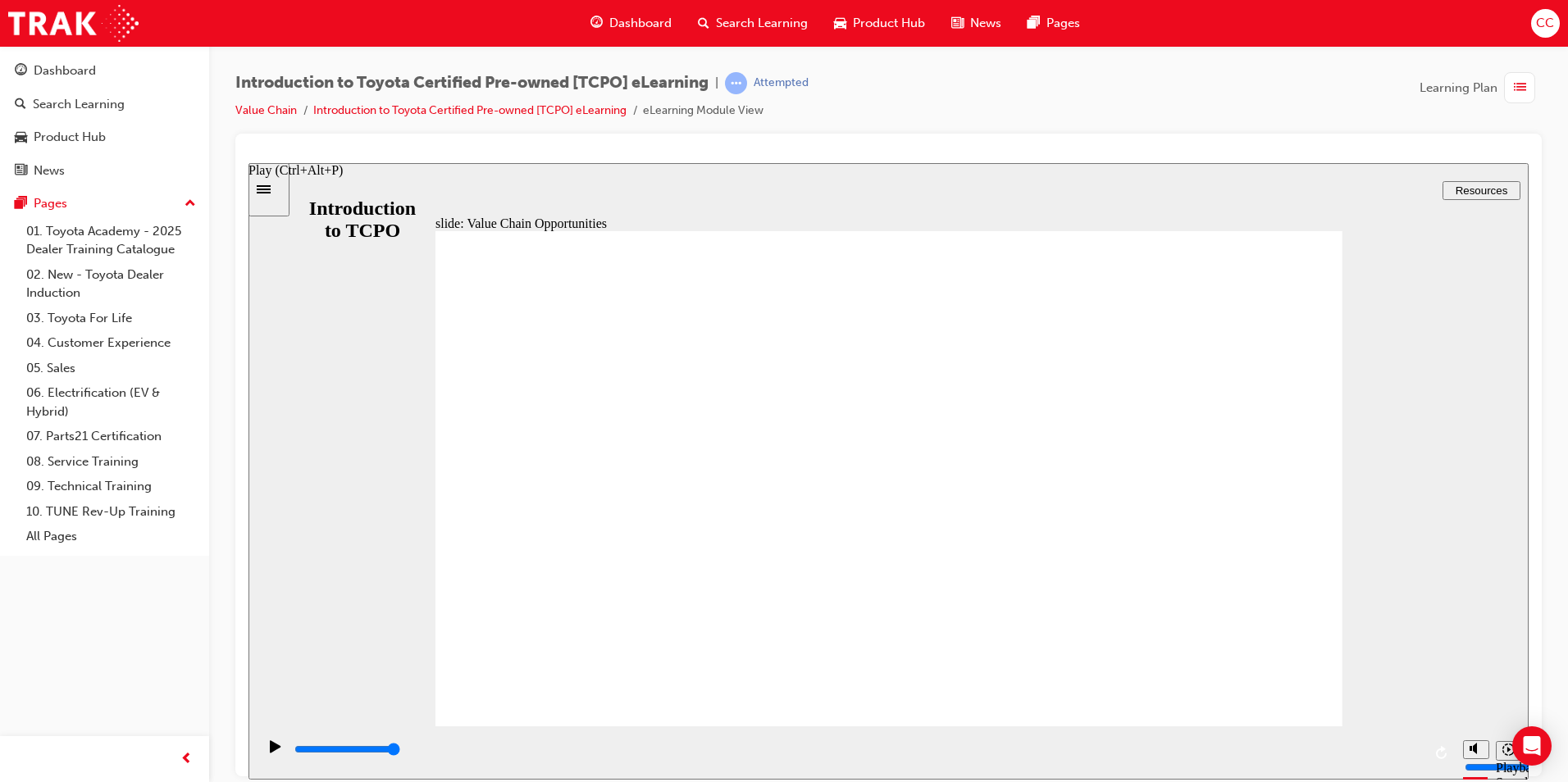
click at [270, 750] on icon "Play (Ctrl+Alt+P)" at bounding box center [275, 746] width 11 height 13
drag, startPoint x: 1425, startPoint y: 750, endPoint x: 1156, endPoint y: 748, distance: 269.0
click at [1156, 748] on div "playback controls" at bounding box center [855, 751] width 1198 height 53
click at [1287, 757] on div "playback controls" at bounding box center [856, 750] width 1129 height 18
click at [1286, 754] on div "playback controls" at bounding box center [856, 750] width 1129 height 18
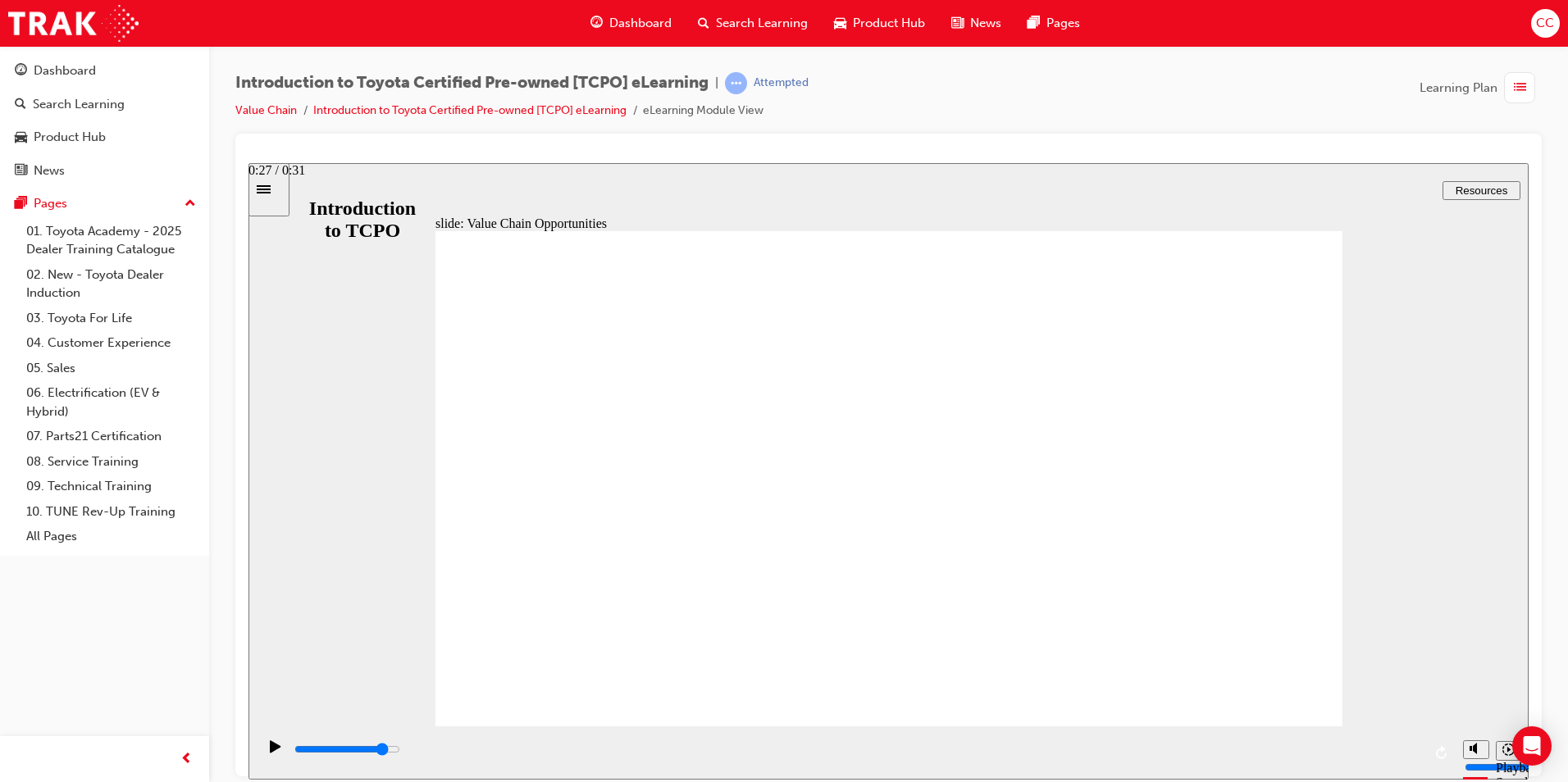
click at [1286, 754] on div "playback controls" at bounding box center [856, 750] width 1129 height 18
click at [272, 750] on icon "Play (Ctrl+Alt+P)" at bounding box center [275, 746] width 11 height 13
drag, startPoint x: 1156, startPoint y: 324, endPoint x: 1138, endPoint y: 325, distance: 18.0
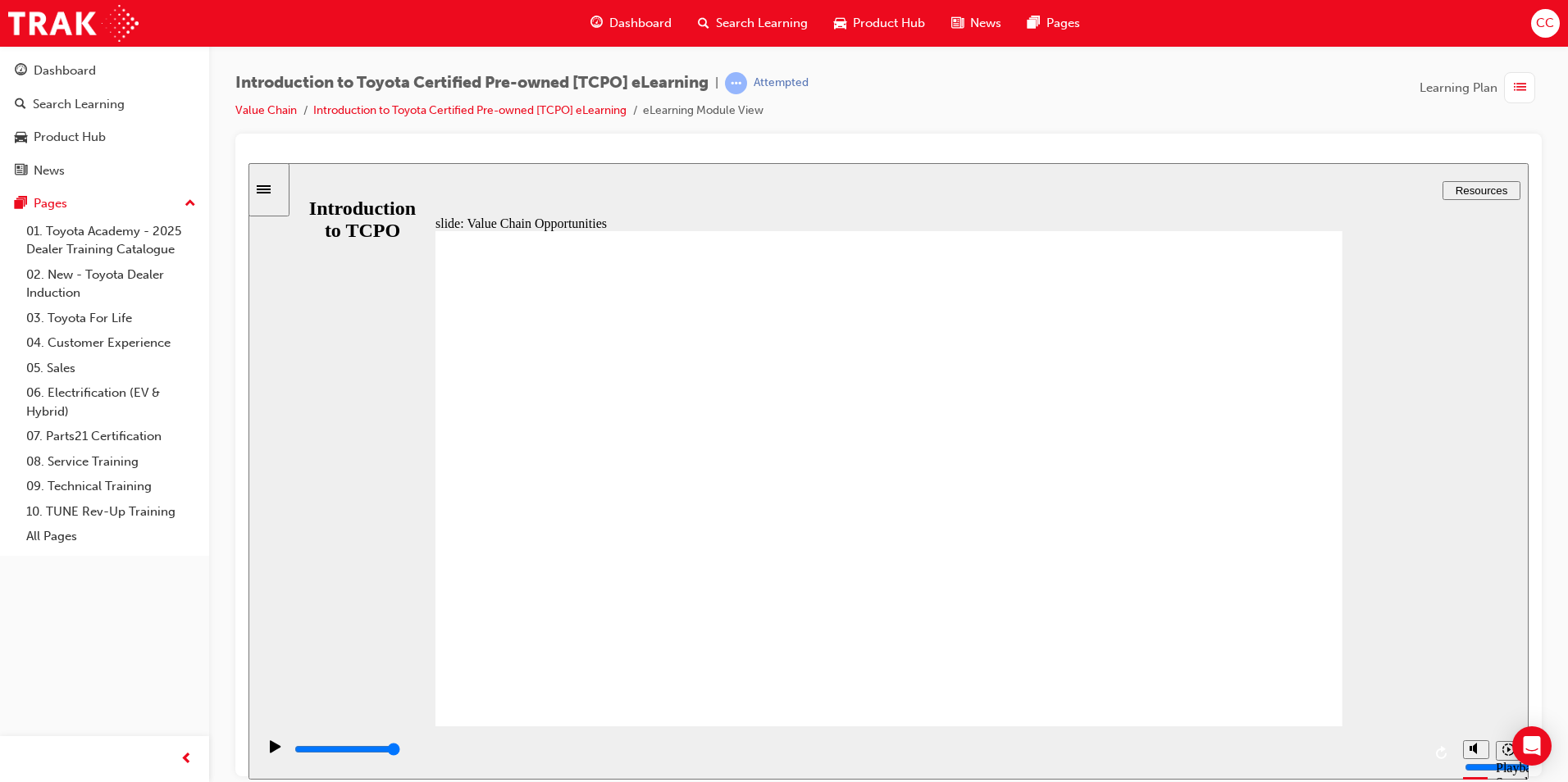
drag, startPoint x: 1047, startPoint y: 337, endPoint x: 1135, endPoint y: 341, distance: 88.1
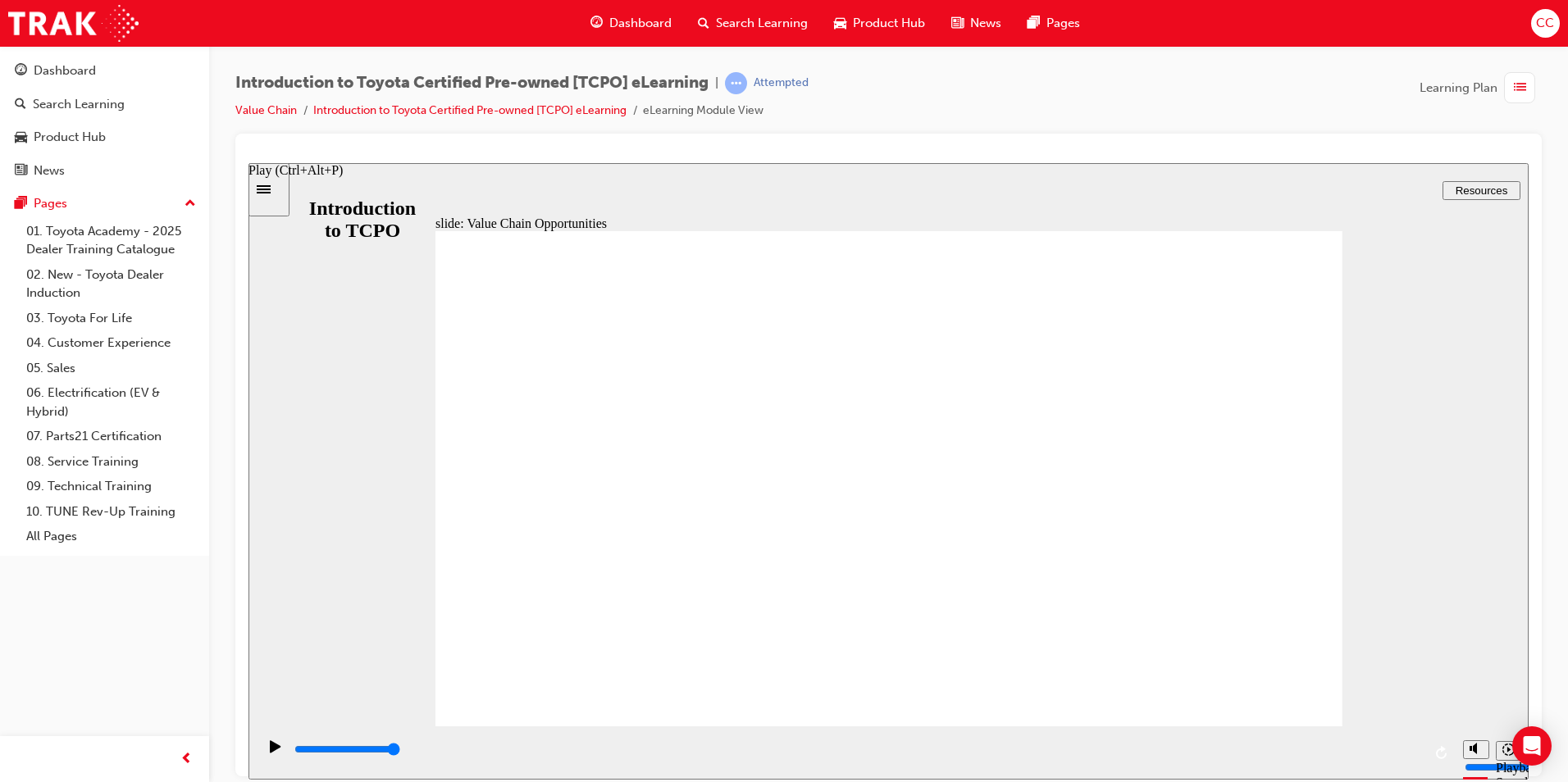
click at [270, 751] on icon "Play (Ctrl+Alt+P)" at bounding box center [275, 746] width 11 height 13
drag, startPoint x: 1418, startPoint y: 750, endPoint x: 250, endPoint y: 757, distance: 1168.0
click at [249, 759] on section "Playback Speed 2 1.75 1.5 1.25" at bounding box center [888, 751] width 1280 height 53
click at [270, 750] on icon "Play (Ctrl+Alt+P)" at bounding box center [275, 746] width 11 height 13
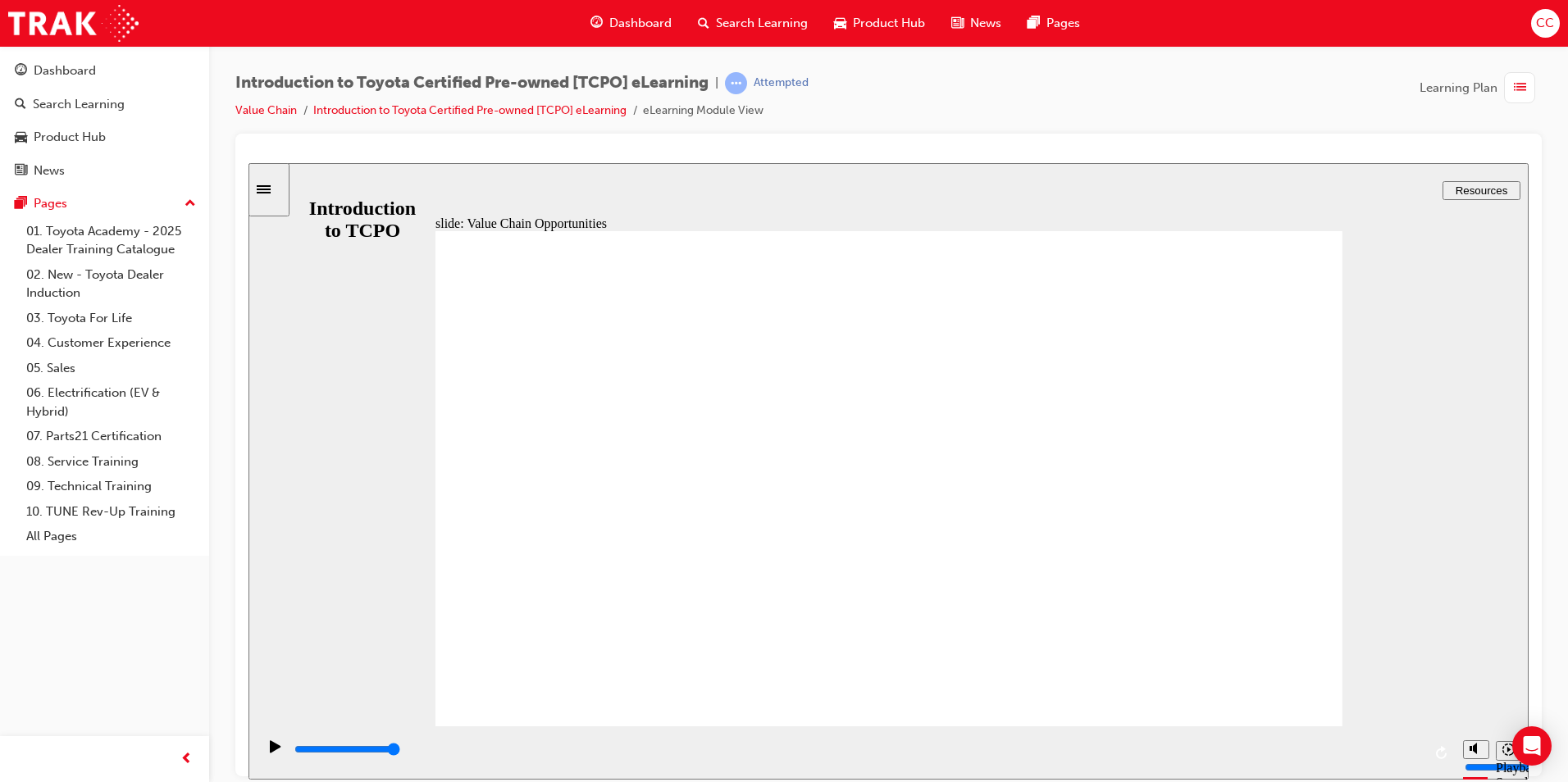
drag, startPoint x: 659, startPoint y: 584, endPoint x: 702, endPoint y: 555, distance: 51.9
drag, startPoint x: 827, startPoint y: 603, endPoint x: 833, endPoint y: 620, distance: 18.0
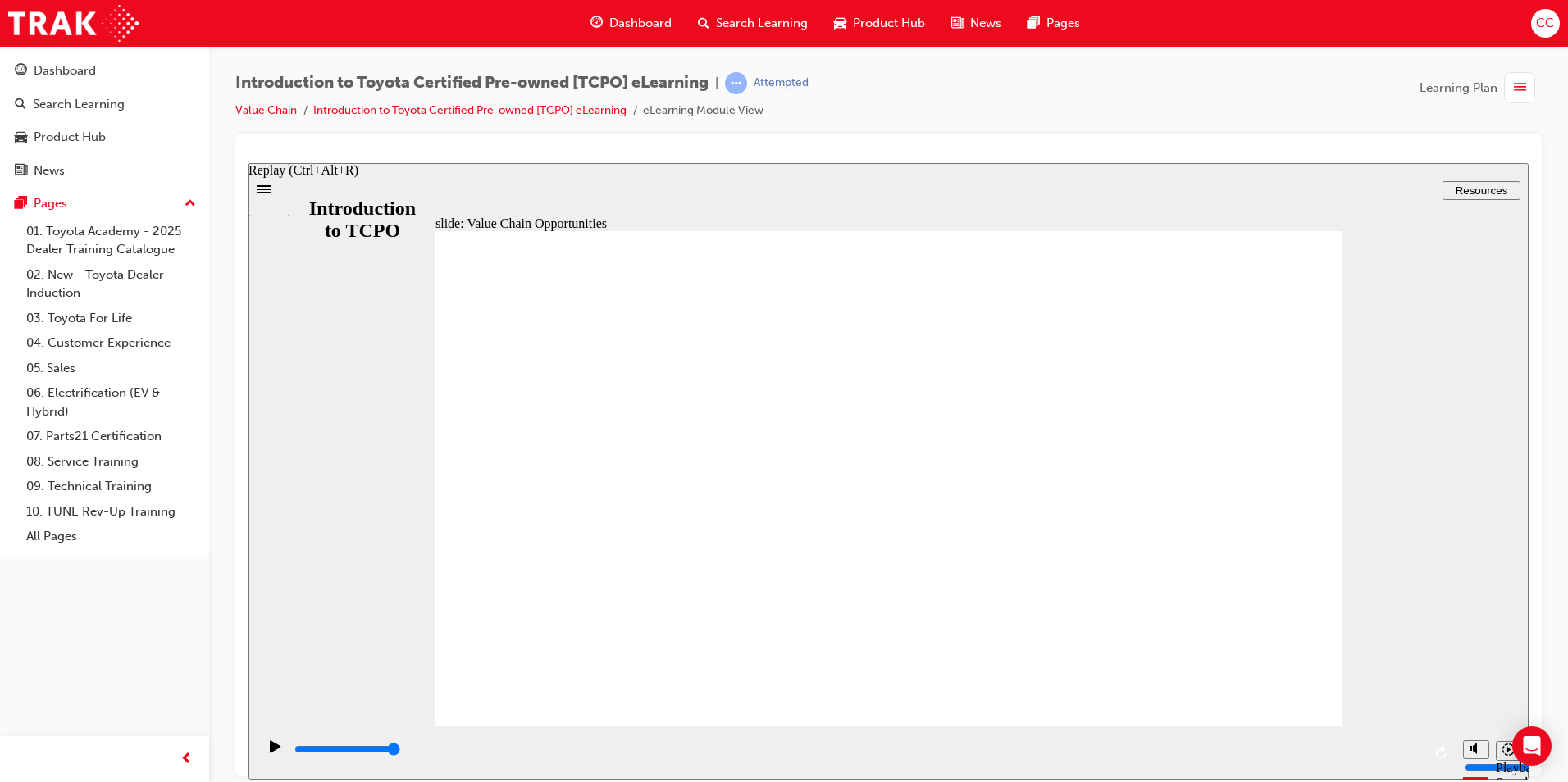
click at [1438, 750] on icon "Replay (Ctrl+Alt+R)" at bounding box center [1442, 751] width 14 height 14
click at [276, 189] on icon "Sidebar Toggle" at bounding box center [268, 188] width 24 height 10
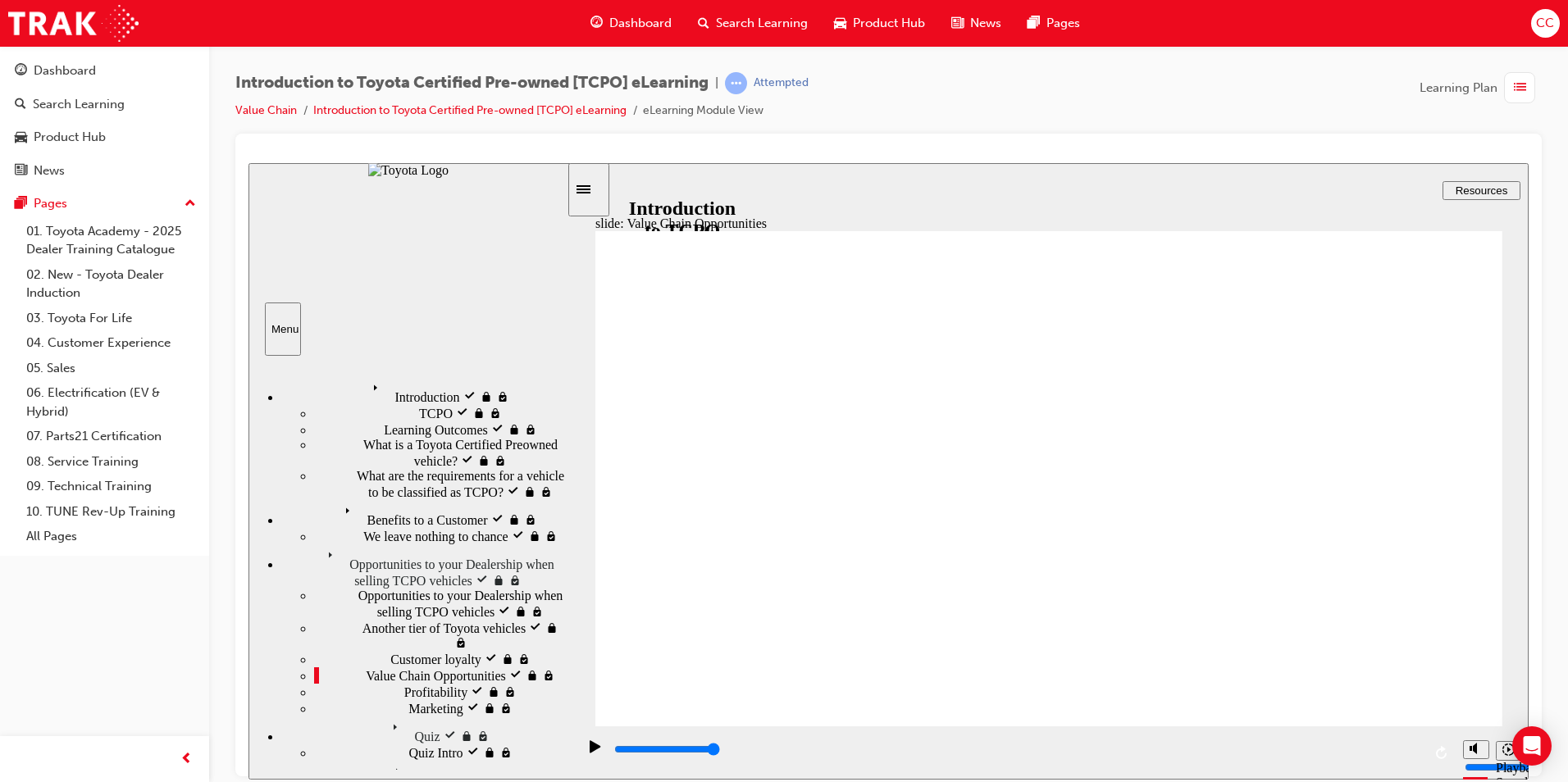
click at [404, 683] on span "Profitability" at bounding box center [436, 690] width 63 height 14
click at [595, 192] on div "Sidebar Toggle" at bounding box center [588, 189] width 28 height 13
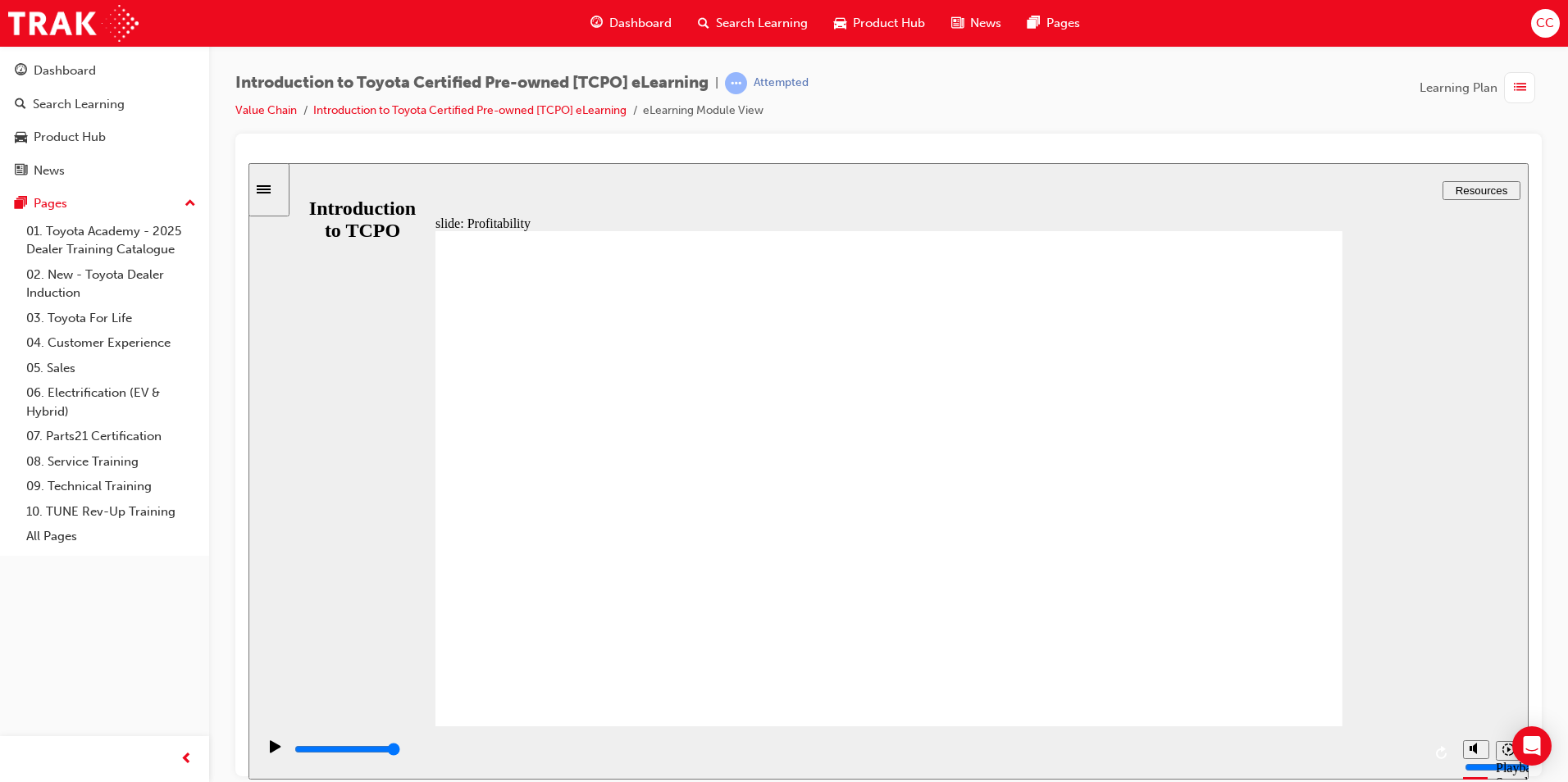
type input "7700"
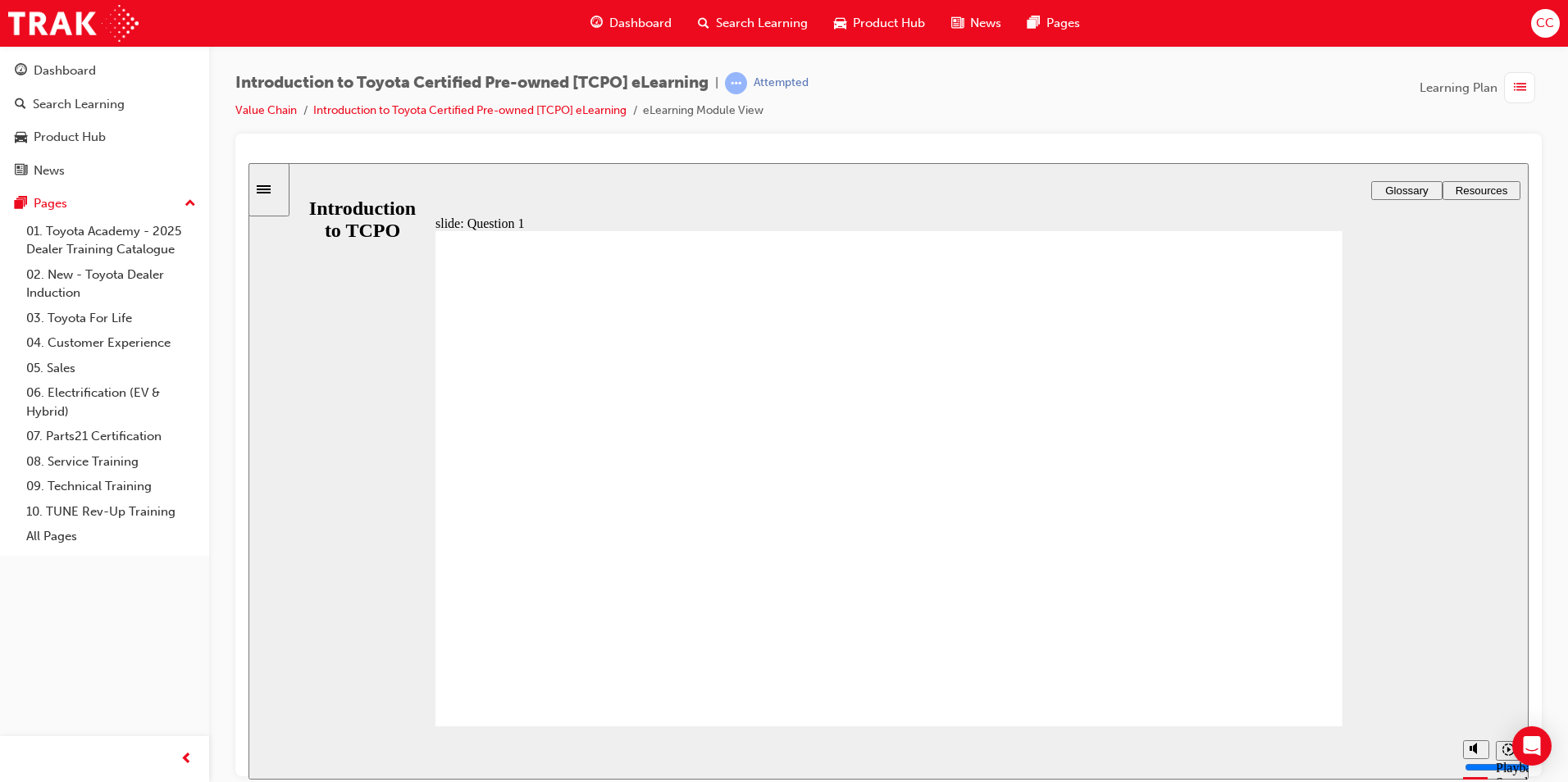
radio input "true"
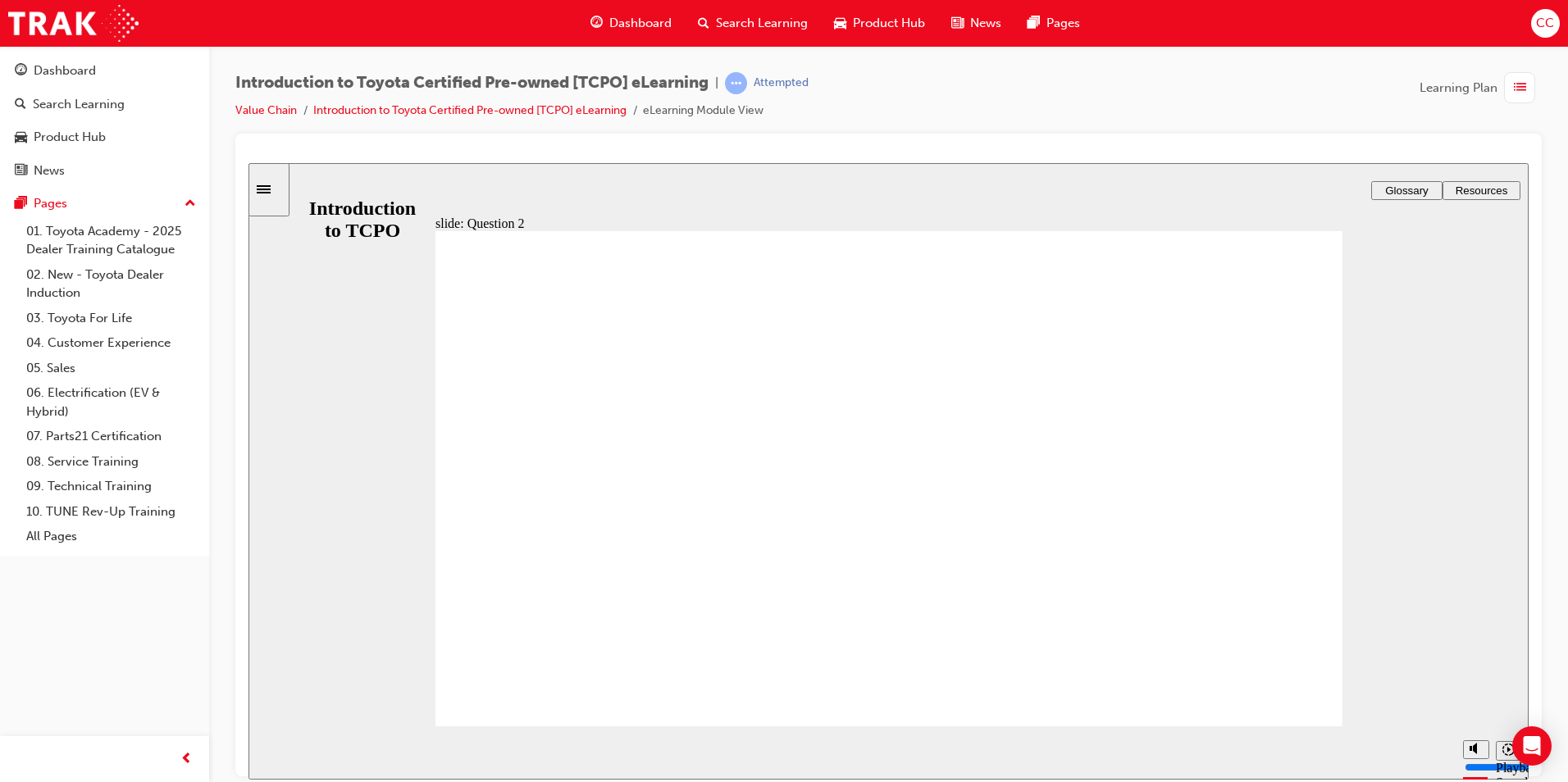
drag, startPoint x: 472, startPoint y: 514, endPoint x: 493, endPoint y: 514, distance: 21.0
radio input "true"
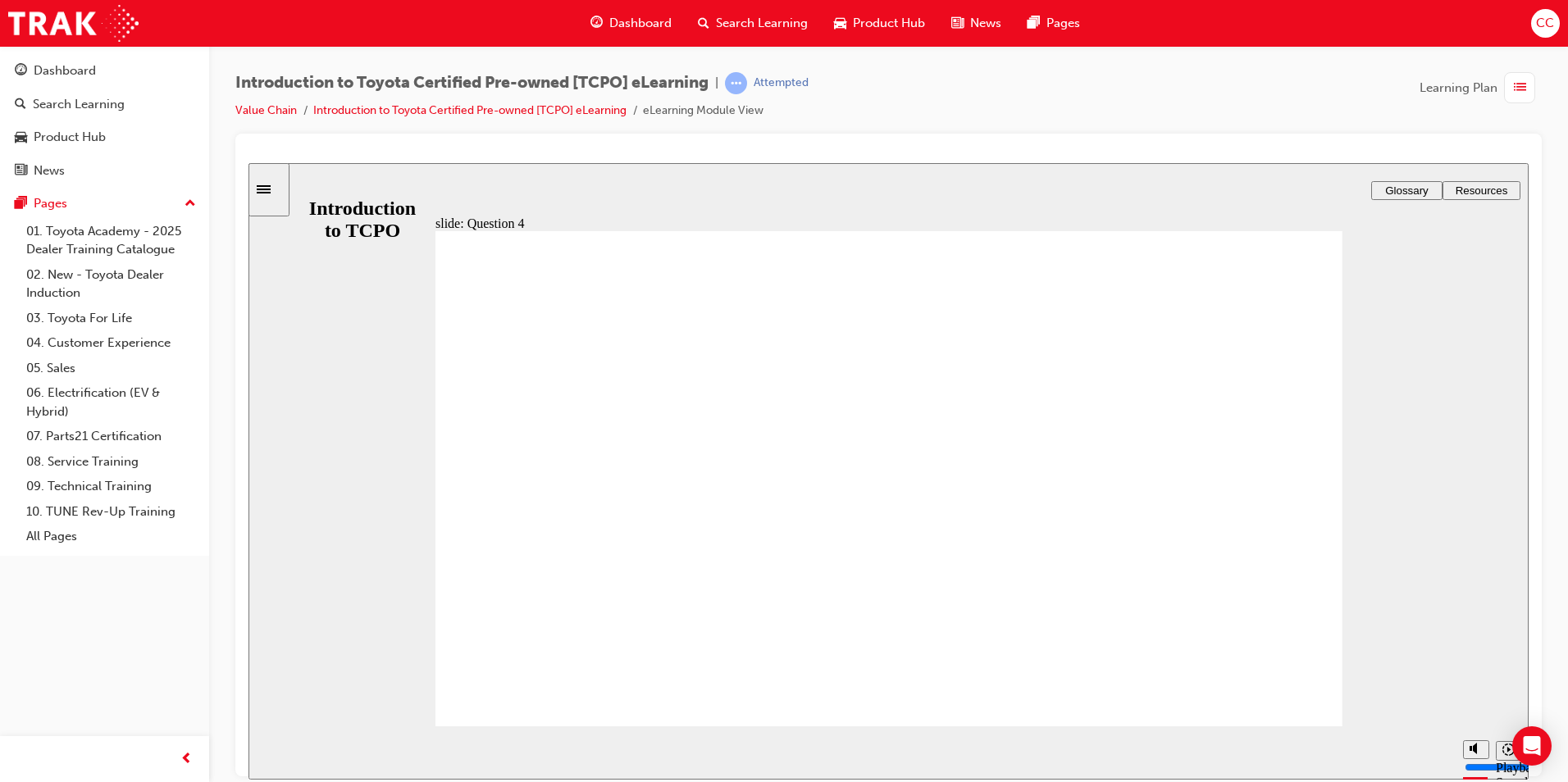
radio input "true"
type input "18400"
click at [1526, 87] on div "button" at bounding box center [1519, 87] width 32 height 32
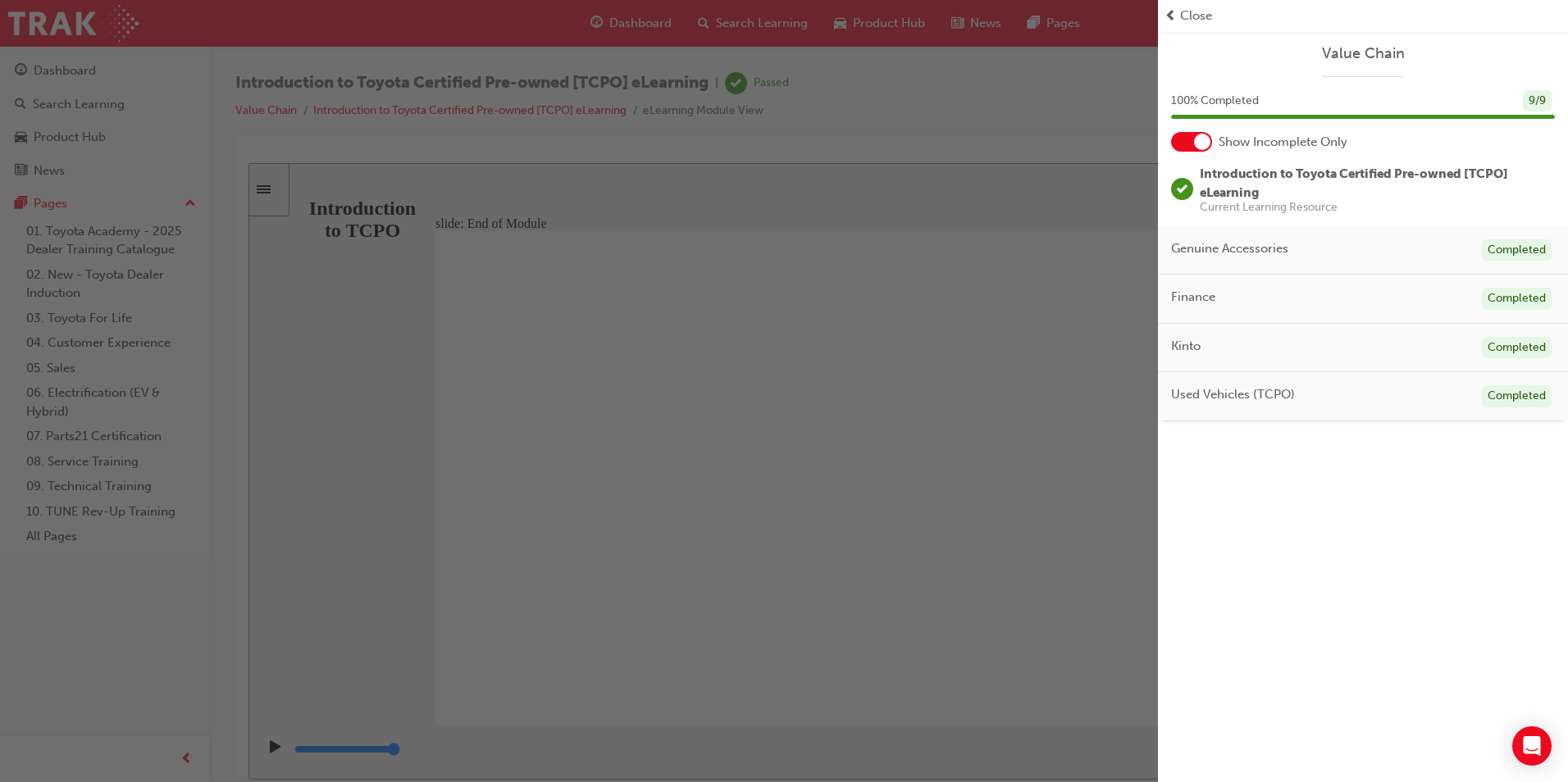
click at [1201, 14] on span "Close" at bounding box center [1195, 15] width 32 height 19
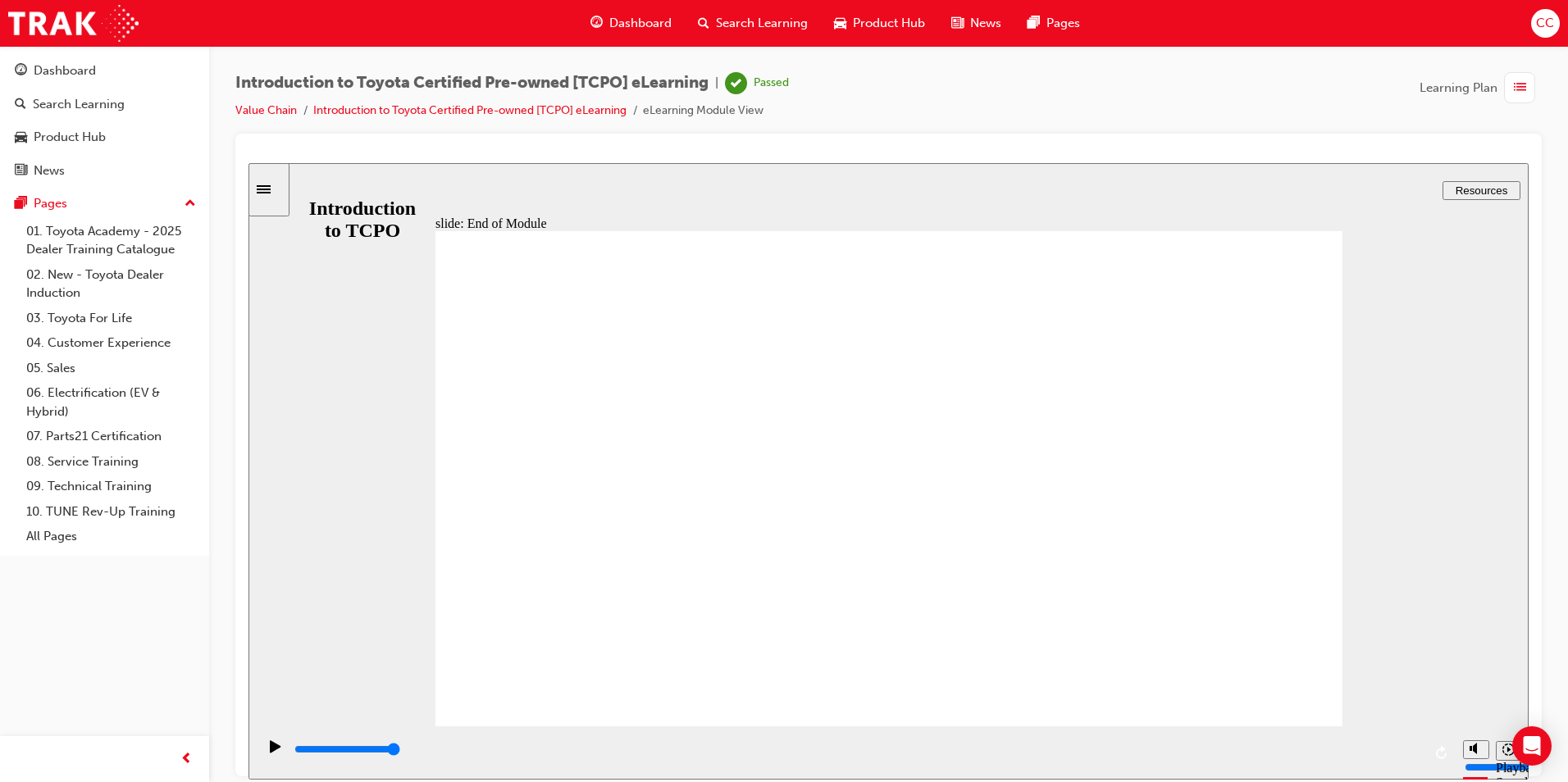
click at [640, 20] on span "Dashboard" at bounding box center [640, 23] width 62 height 19
